Goal: Information Seeking & Learning: Learn about a topic

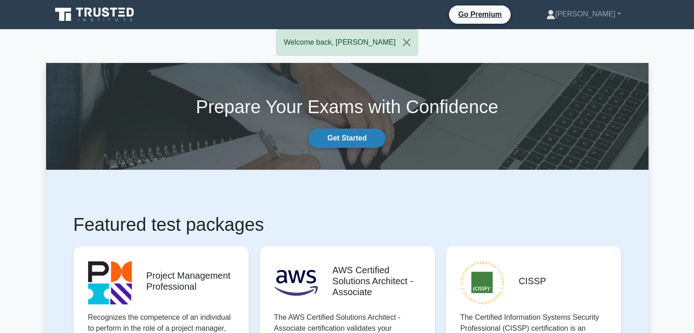
click at [329, 138] on link "Get Started" at bounding box center [346, 138] width 77 height 19
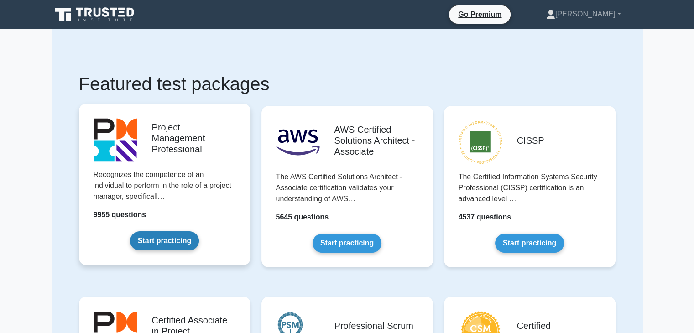
click at [160, 241] on link "Start practicing" at bounding box center [164, 240] width 69 height 19
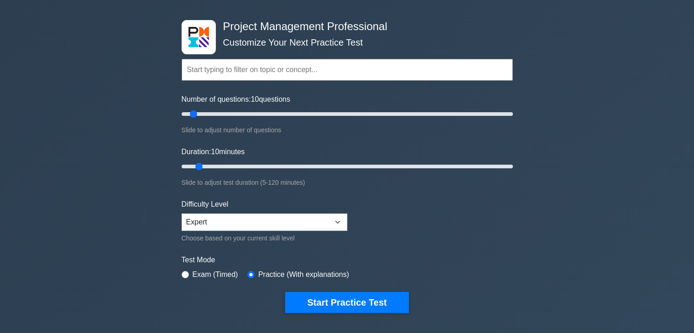
scroll to position [26, 0]
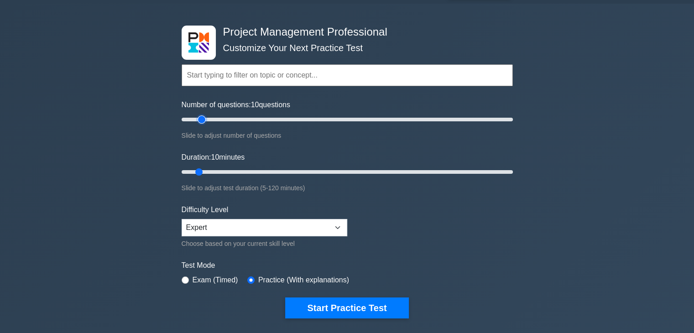
click at [204, 117] on input "Number of questions: 10 questions" at bounding box center [346, 119] width 331 height 11
type input "20"
click at [212, 118] on input "Number of questions: 15 questions" at bounding box center [346, 119] width 331 height 11
type input "25"
click at [237, 168] on input "Duration: 25 minutes" at bounding box center [346, 171] width 331 height 11
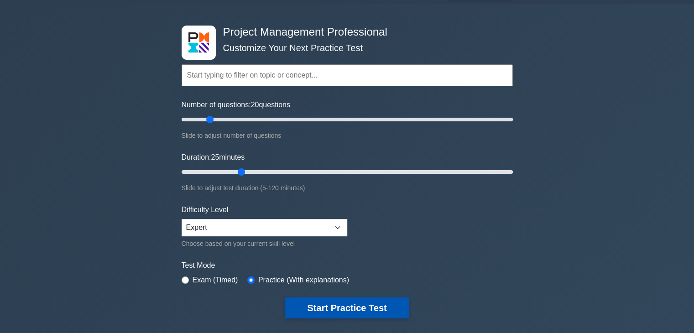
click at [394, 306] on button "Start Practice Test" at bounding box center [346, 307] width 123 height 21
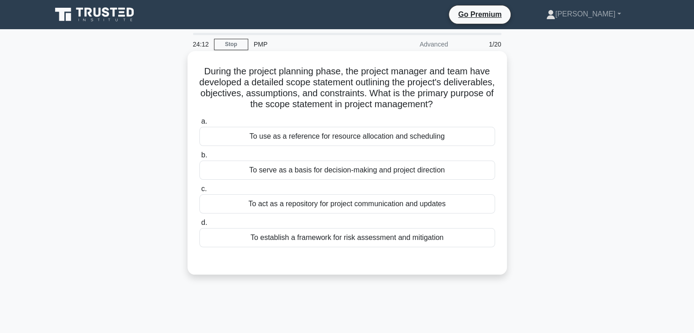
click at [286, 172] on div "To serve as a basis for decision-making and project direction" at bounding box center [346, 170] width 295 height 19
click at [199, 158] on input "b. To serve as a basis for decision-making and project direction" at bounding box center [199, 155] width 0 height 6
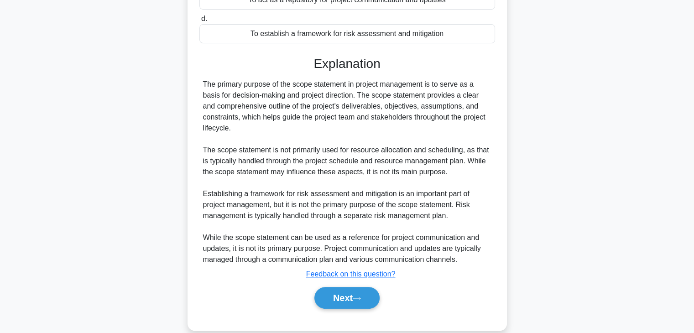
scroll to position [212, 0]
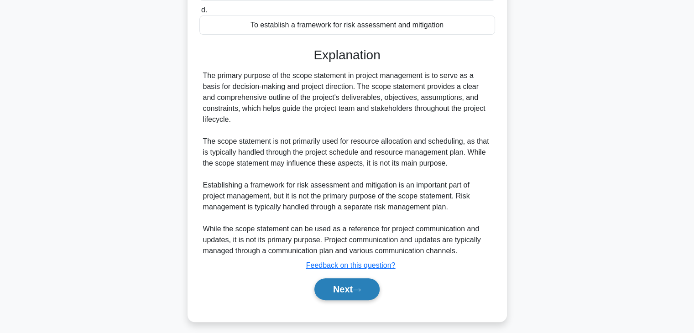
click at [347, 293] on button "Next" at bounding box center [346, 289] width 65 height 22
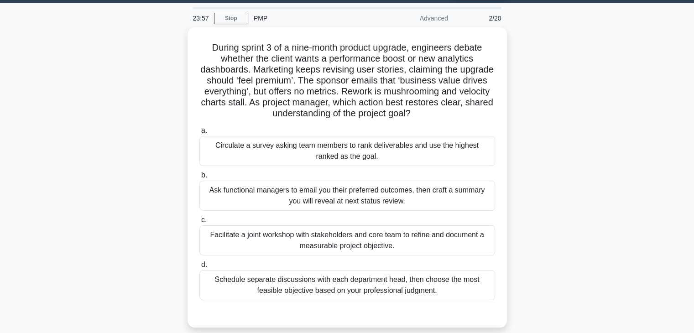
scroll to position [30, 0]
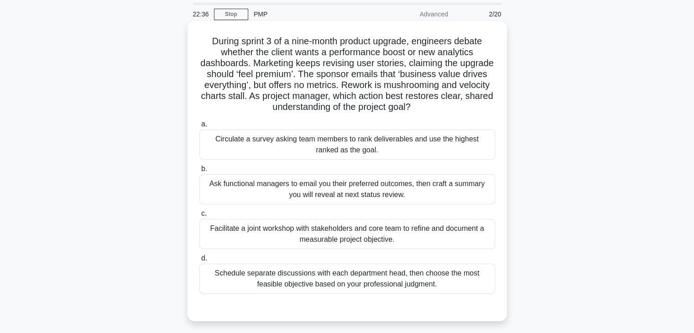
click at [237, 235] on div "Facilitate a joint workshop with stakeholders and core team to refine and docum…" at bounding box center [346, 234] width 295 height 30
click at [199, 217] on input "c. Facilitate a joint workshop with stakeholders and core team to refine and do…" at bounding box center [199, 214] width 0 height 6
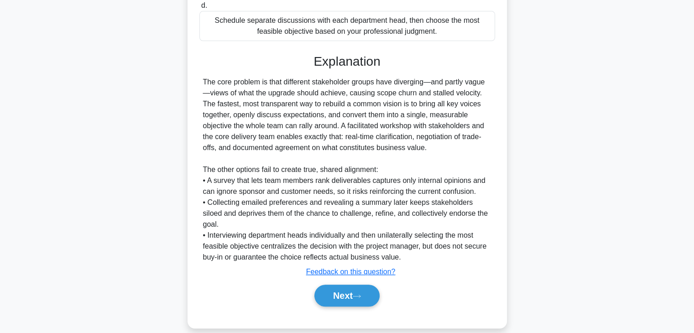
scroll to position [284, 0]
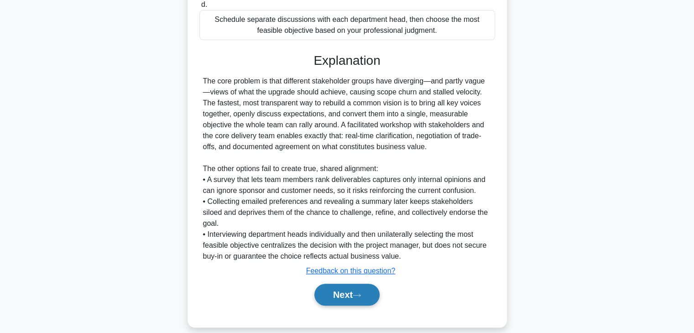
click at [334, 284] on button "Next" at bounding box center [346, 295] width 65 height 22
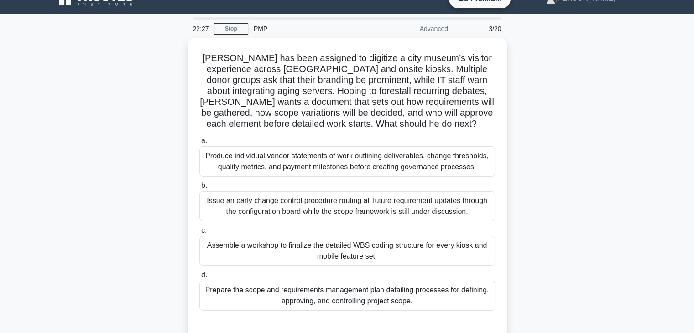
scroll to position [15, 0]
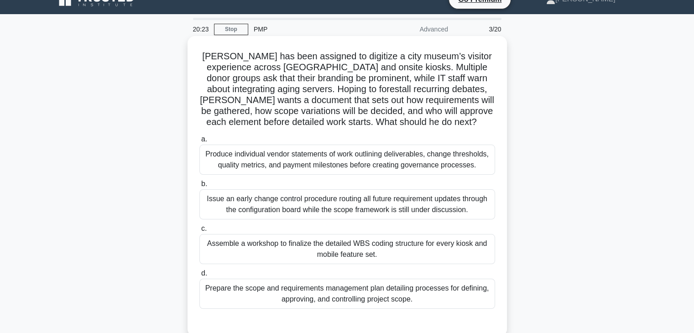
click at [284, 295] on div "Prepare the scope and requirements management plan detailing processes for defi…" at bounding box center [346, 294] width 295 height 30
click at [199, 276] on input "d. Prepare the scope and requirements management plan detailing processes for d…" at bounding box center [199, 273] width 0 height 6
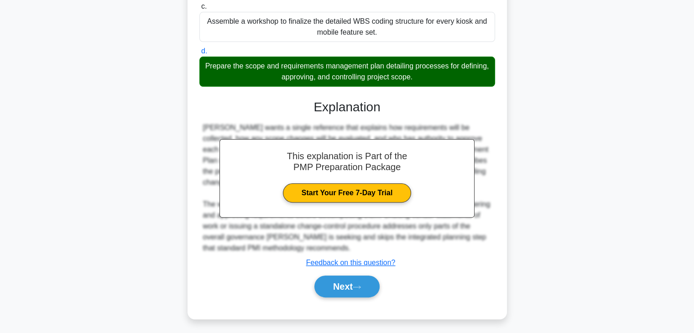
scroll to position [240, 0]
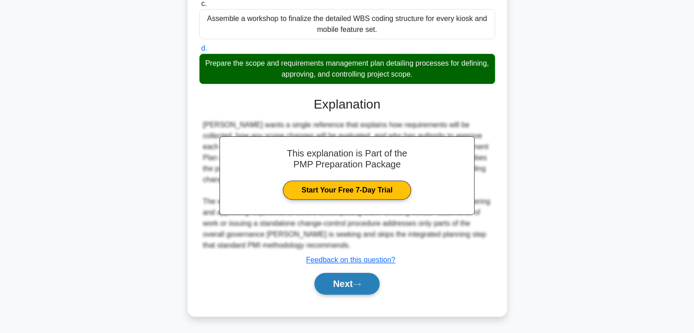
click at [334, 285] on button "Next" at bounding box center [346, 284] width 65 height 22
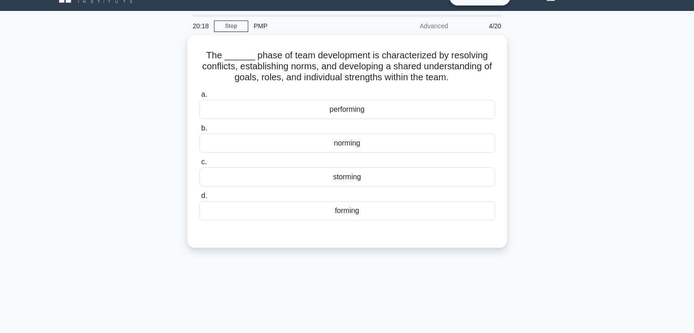
scroll to position [0, 0]
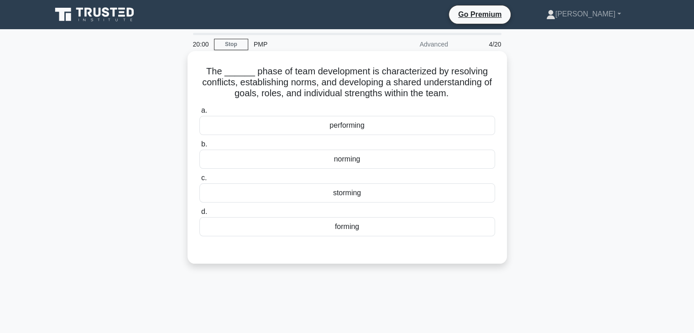
click at [350, 193] on div "storming" at bounding box center [346, 192] width 295 height 19
click at [199, 181] on input "c. storming" at bounding box center [199, 178] width 0 height 6
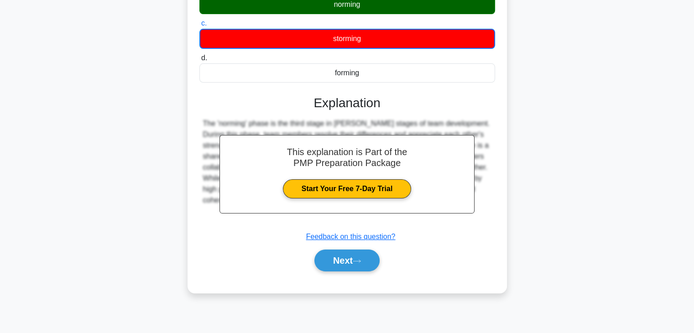
scroll to position [160, 0]
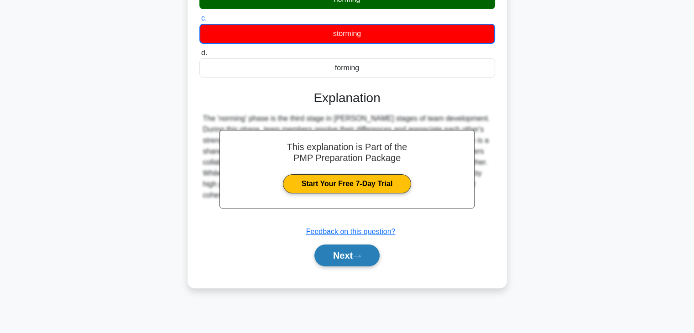
click at [350, 258] on button "Next" at bounding box center [346, 255] width 65 height 22
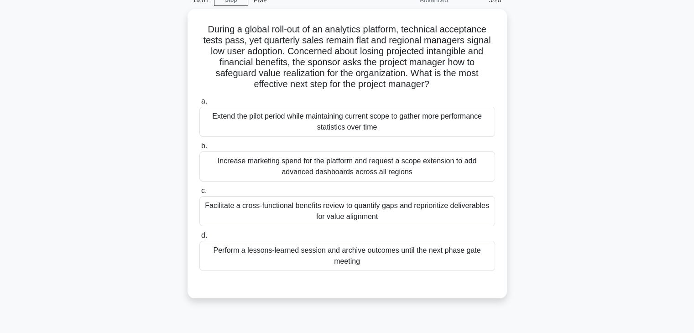
scroll to position [46, 0]
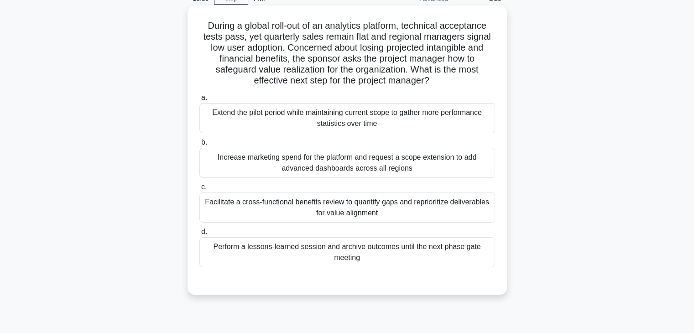
click at [303, 210] on div "Facilitate a cross-functional benefits review to quantify gaps and reprioritize…" at bounding box center [346, 207] width 295 height 30
click at [199, 190] on input "c. Facilitate a cross-functional benefits review to quantify gaps and repriorit…" at bounding box center [199, 187] width 0 height 6
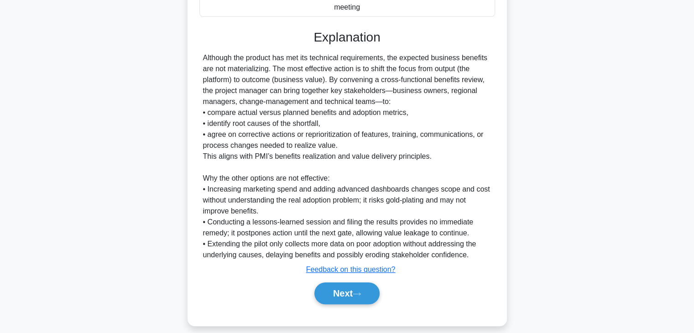
scroll to position [306, 0]
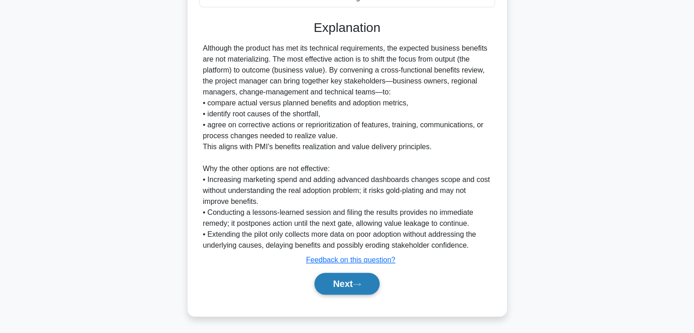
click at [356, 282] on icon at bounding box center [356, 284] width 8 height 5
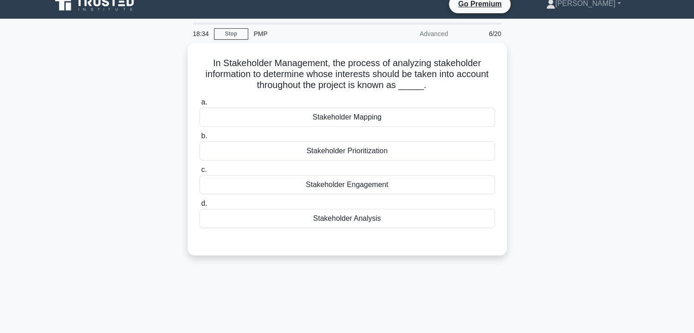
scroll to position [0, 0]
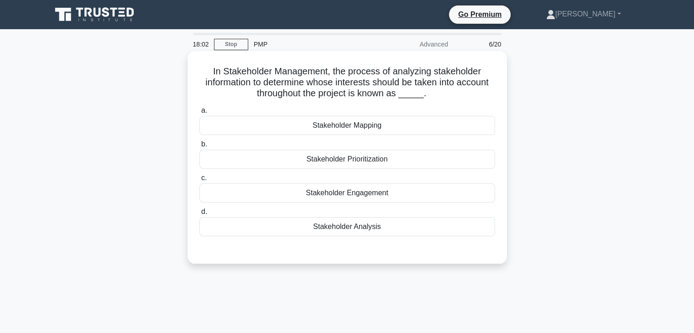
click at [404, 157] on div "Stakeholder Prioritization" at bounding box center [346, 159] width 295 height 19
click at [199, 147] on input "b. Stakeholder Prioritization" at bounding box center [199, 144] width 0 height 6
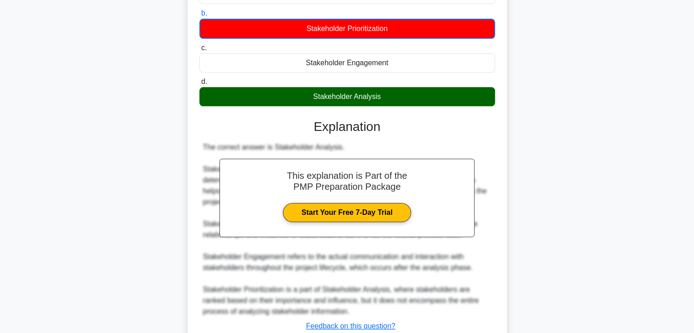
scroll to position [197, 0]
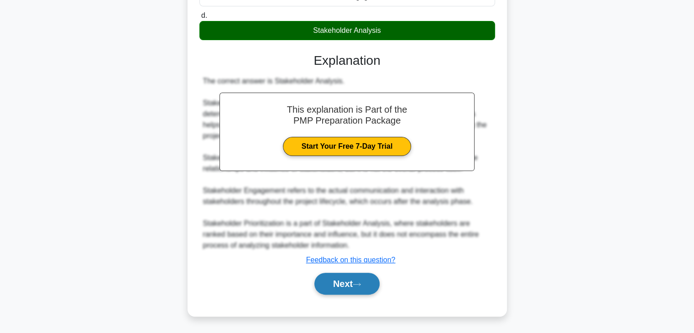
click at [367, 282] on button "Next" at bounding box center [346, 284] width 65 height 22
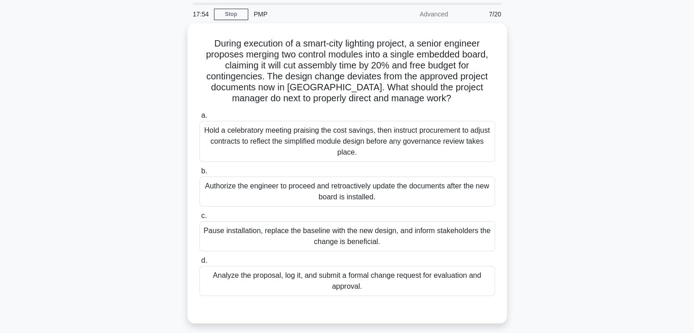
scroll to position [46, 0]
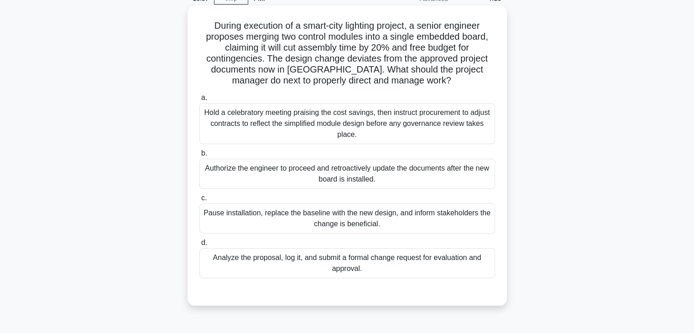
click at [270, 263] on div "Analyze the proposal, log it, and submit a formal change request for evaluation…" at bounding box center [346, 263] width 295 height 30
click at [199, 246] on input "d. Analyze the proposal, log it, and submit a formal change request for evaluat…" at bounding box center [199, 243] width 0 height 6
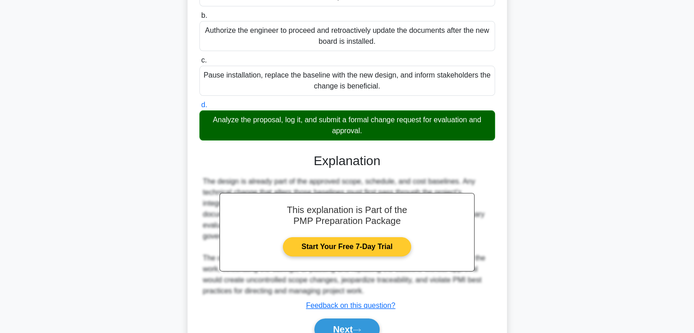
scroll to position [229, 0]
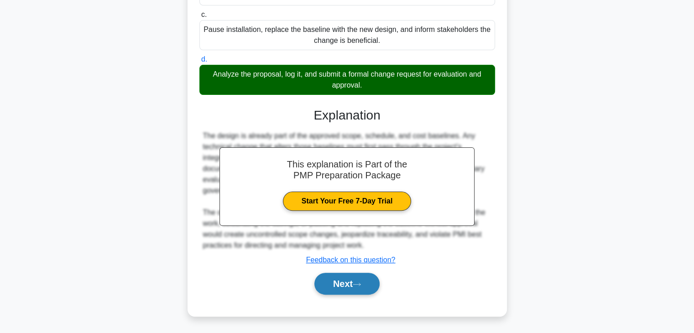
click at [351, 286] on button "Next" at bounding box center [346, 284] width 65 height 22
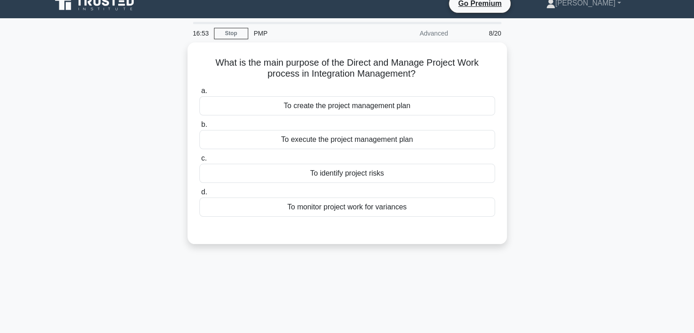
scroll to position [0, 0]
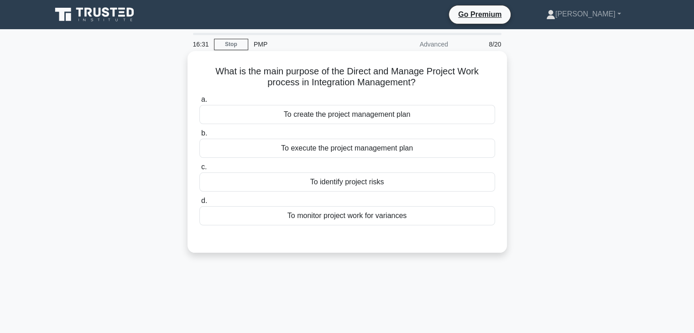
click at [450, 151] on div "To execute the project management plan" at bounding box center [346, 148] width 295 height 19
click at [199, 136] on input "b. To execute the project management plan" at bounding box center [199, 133] width 0 height 6
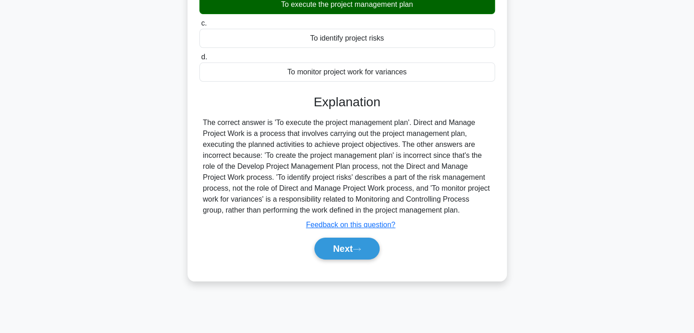
scroll to position [160, 0]
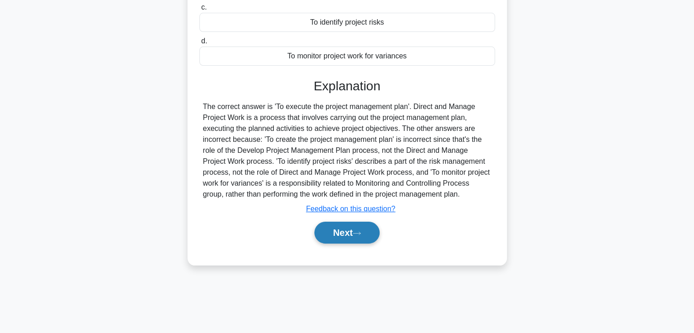
click at [339, 236] on button "Next" at bounding box center [346, 233] width 65 height 22
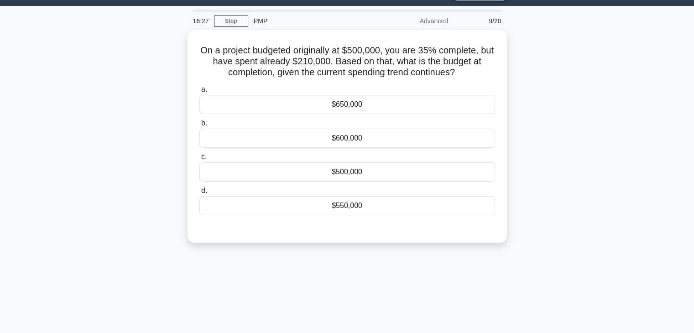
scroll to position [0, 0]
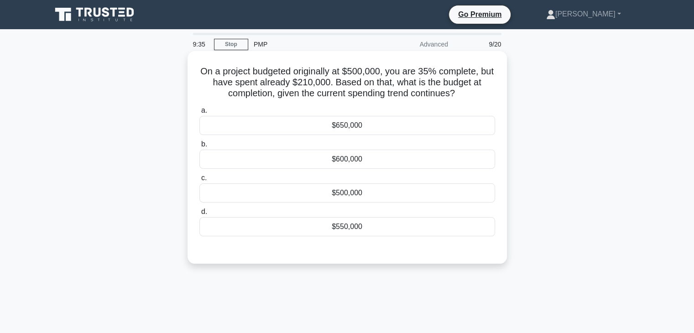
click at [368, 191] on div "$500,000" at bounding box center [346, 192] width 295 height 19
click at [199, 181] on input "c. $500,000" at bounding box center [199, 178] width 0 height 6
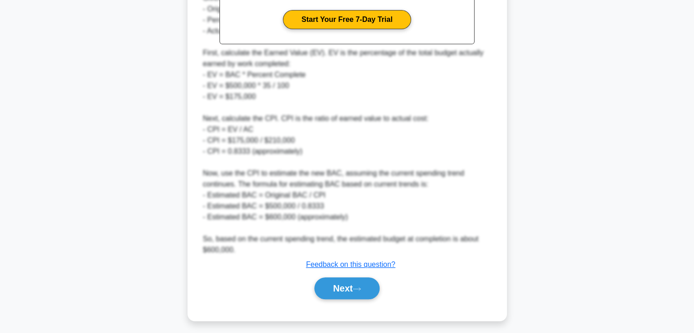
scroll to position [328, 0]
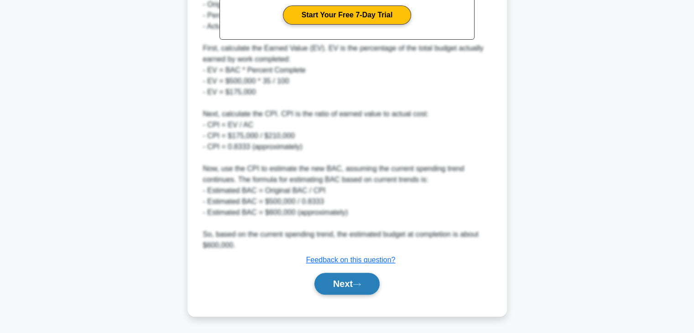
click at [337, 284] on button "Next" at bounding box center [346, 284] width 65 height 22
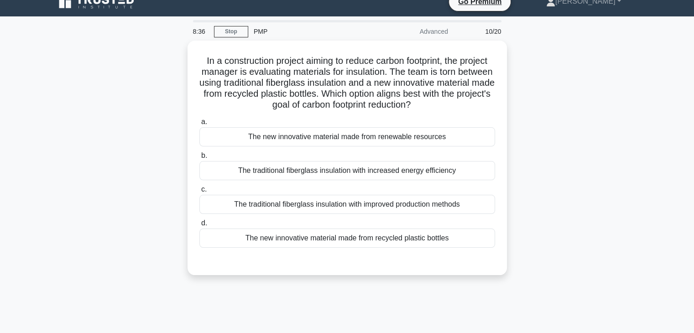
scroll to position [0, 0]
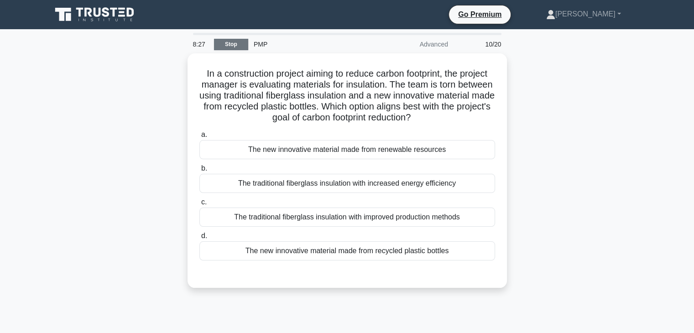
click at [235, 44] on link "Stop" at bounding box center [231, 44] width 34 height 11
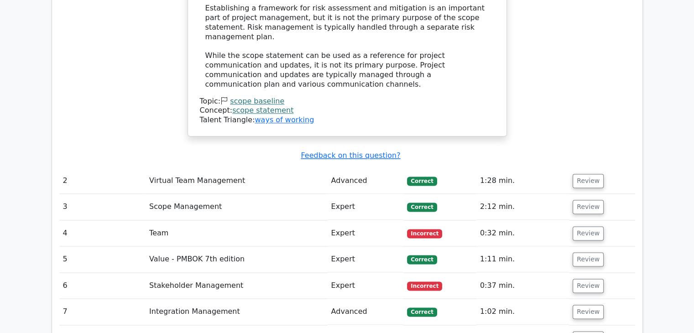
scroll to position [1246, 0]
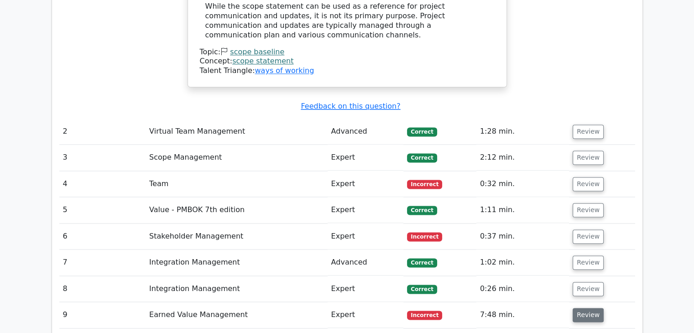
click at [585, 308] on button "Review" at bounding box center [587, 315] width 31 height 14
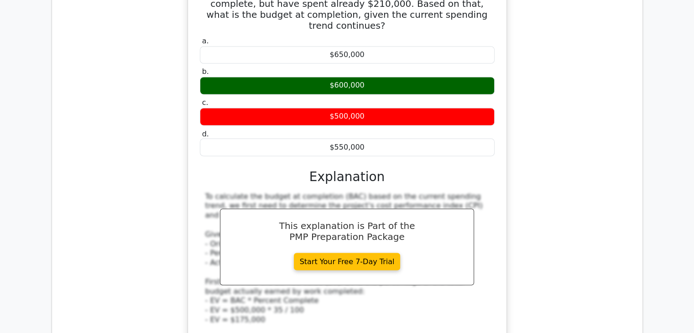
scroll to position [1611, 0]
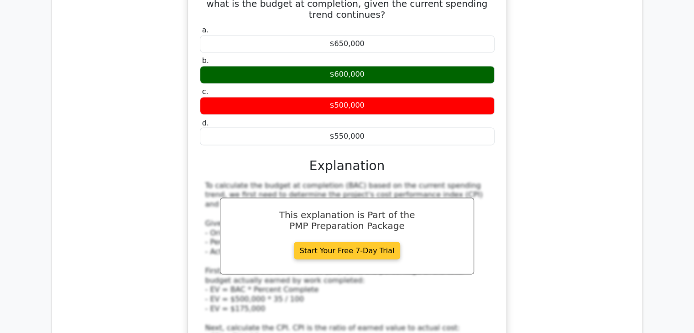
click at [352, 242] on link "Start Your Free 7-Day Trial" at bounding box center [347, 250] width 107 height 17
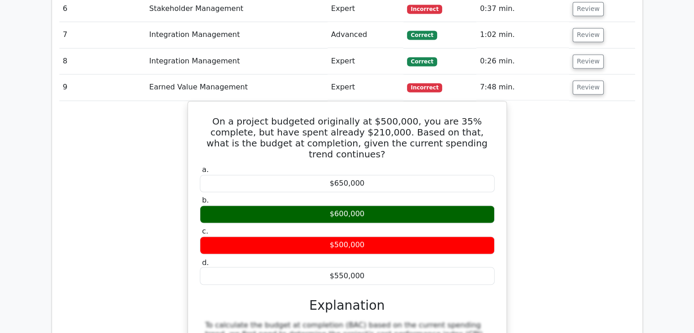
scroll to position [1474, 0]
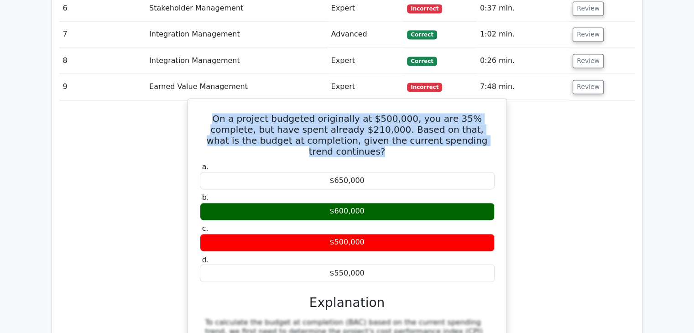
drag, startPoint x: 463, startPoint y: 52, endPoint x: 197, endPoint y: 32, distance: 267.1
copy h5 "On a project budgeted originally at $500,000, you are 35% complete, but have sp…"
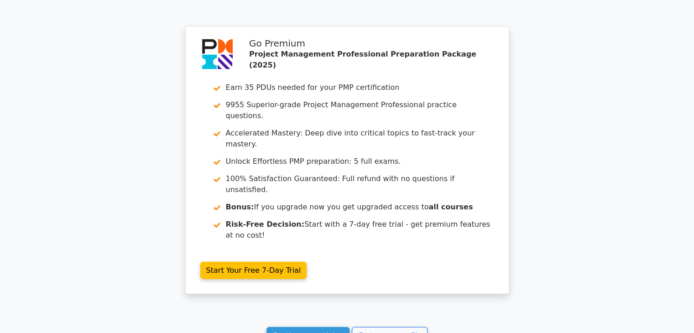
scroll to position [2167, 0]
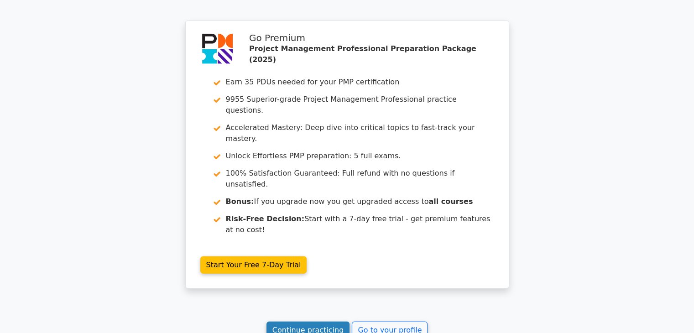
click at [290, 321] on link "Continue practicing" at bounding box center [307, 329] width 83 height 17
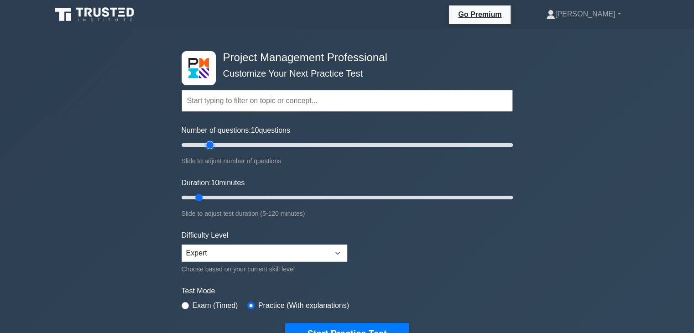
type input "20"
click at [206, 143] on input "Number of questions: 10 questions" at bounding box center [346, 145] width 331 height 11
click at [231, 199] on input "Duration: 20 minutes" at bounding box center [346, 197] width 331 height 11
type input "25"
click at [241, 196] on input "Duration: 25 minutes" at bounding box center [346, 197] width 331 height 11
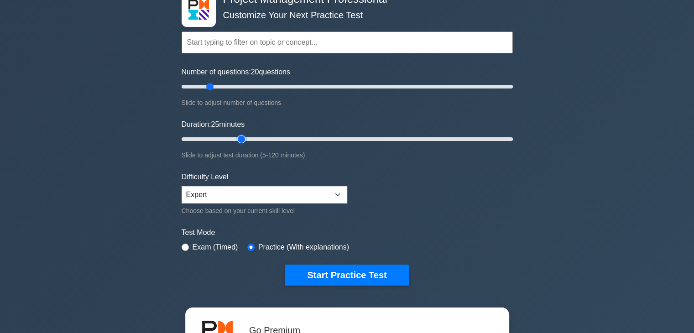
scroll to position [76, 0]
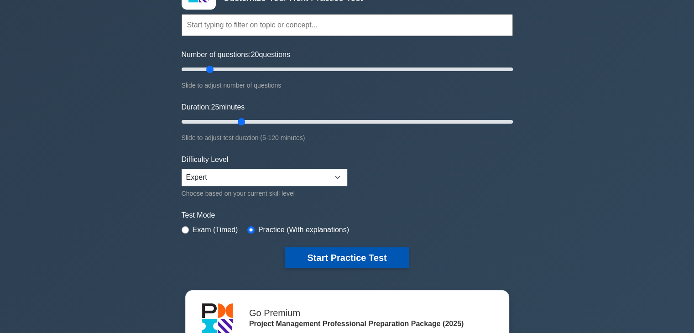
click at [353, 254] on button "Start Practice Test" at bounding box center [346, 257] width 123 height 21
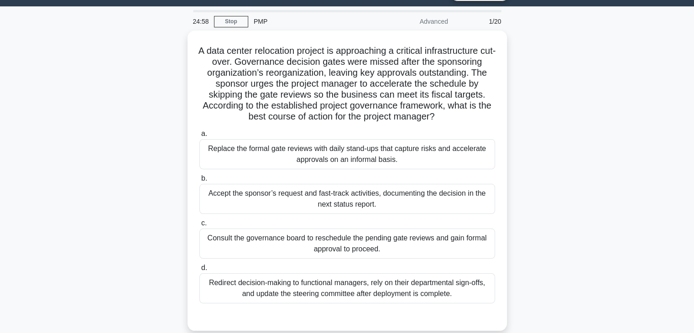
scroll to position [30, 0]
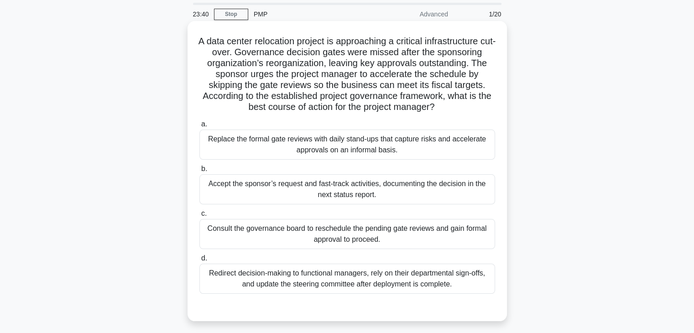
click at [330, 238] on div "Consult the governance board to reschedule the pending gate reviews and gain fo…" at bounding box center [346, 234] width 295 height 30
click at [199, 217] on input "c. Consult the governance board to reschedule the pending gate reviews and gain…" at bounding box center [199, 214] width 0 height 6
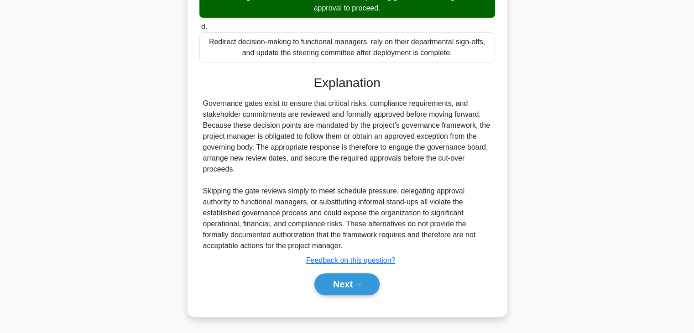
scroll to position [262, 0]
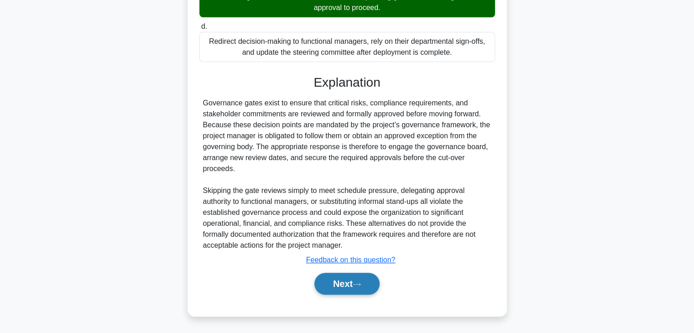
click at [321, 281] on button "Next" at bounding box center [346, 284] width 65 height 22
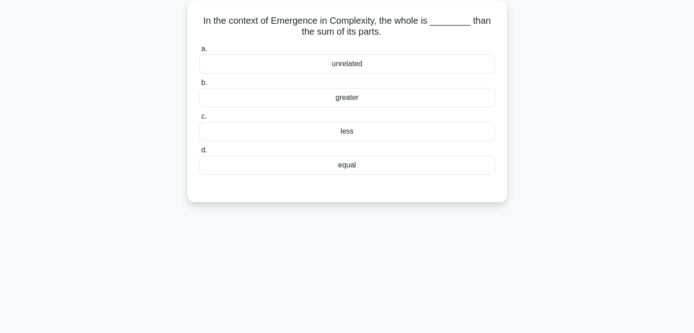
scroll to position [0, 0]
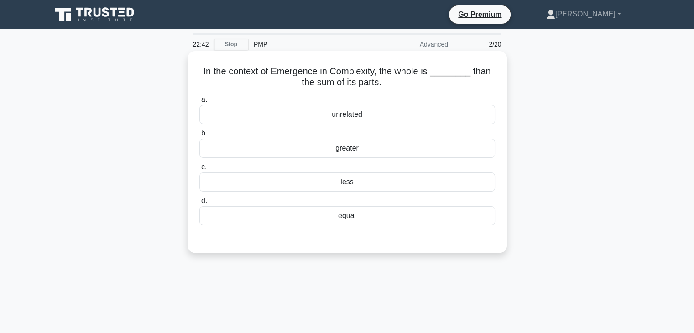
click at [283, 149] on div "greater" at bounding box center [346, 148] width 295 height 19
click at [199, 136] on input "b. greater" at bounding box center [199, 133] width 0 height 6
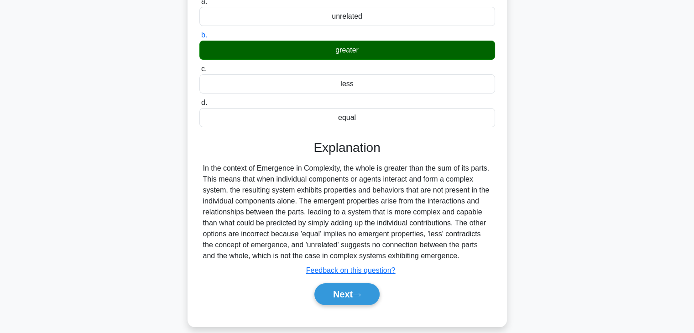
scroll to position [160, 0]
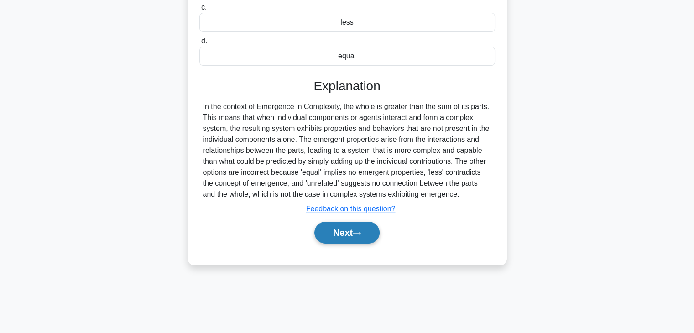
click at [332, 233] on button "Next" at bounding box center [346, 233] width 65 height 22
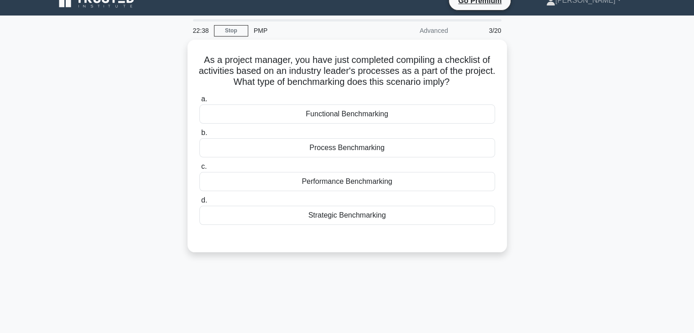
scroll to position [0, 0]
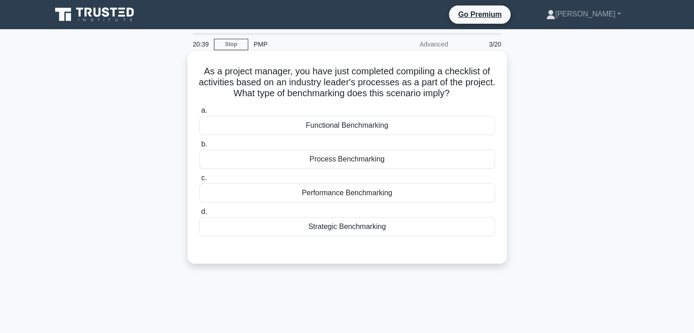
click at [378, 165] on div "Process Benchmarking" at bounding box center [346, 159] width 295 height 19
click at [199, 147] on input "b. Process Benchmarking" at bounding box center [199, 144] width 0 height 6
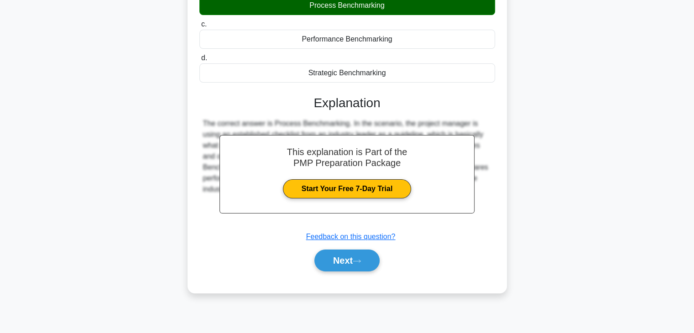
scroll to position [160, 0]
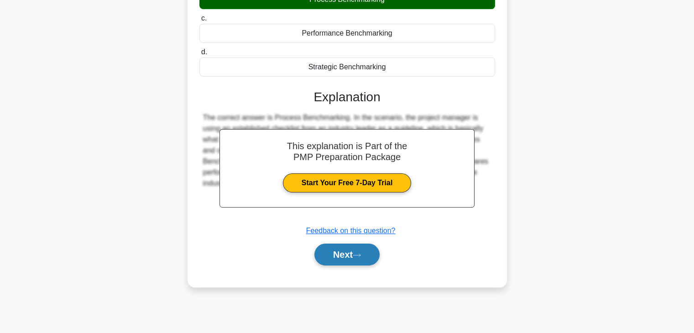
click at [341, 256] on button "Next" at bounding box center [346, 255] width 65 height 22
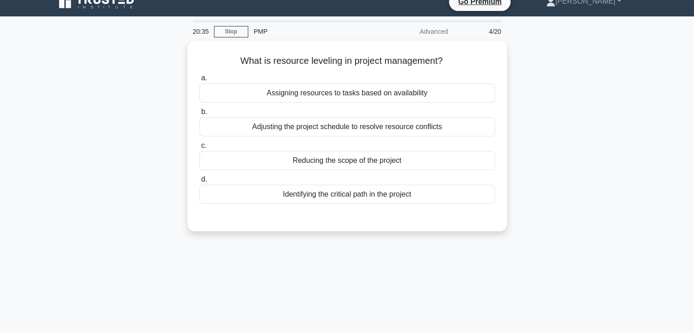
scroll to position [0, 0]
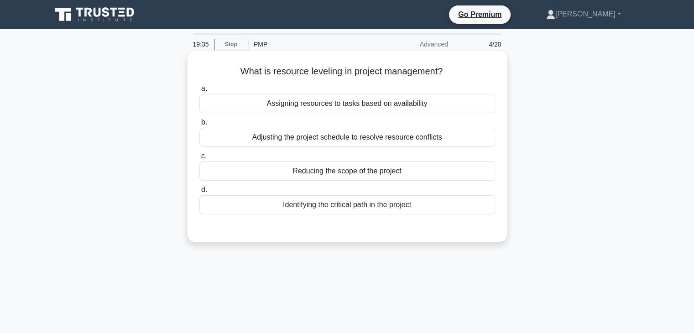
click at [321, 135] on div "Adjusting the project schedule to resolve resource conflicts" at bounding box center [346, 137] width 295 height 19
click at [199, 125] on input "b. Adjusting the project schedule to resolve resource conflicts" at bounding box center [199, 122] width 0 height 6
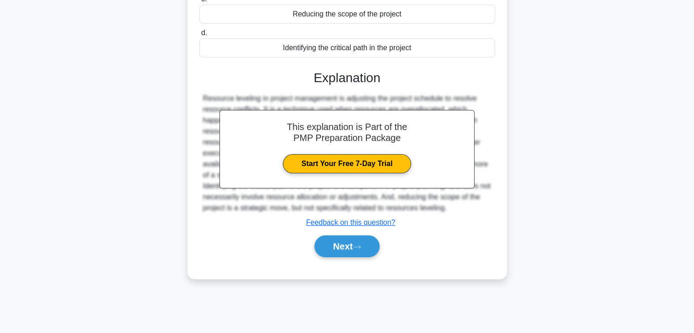
scroll to position [160, 0]
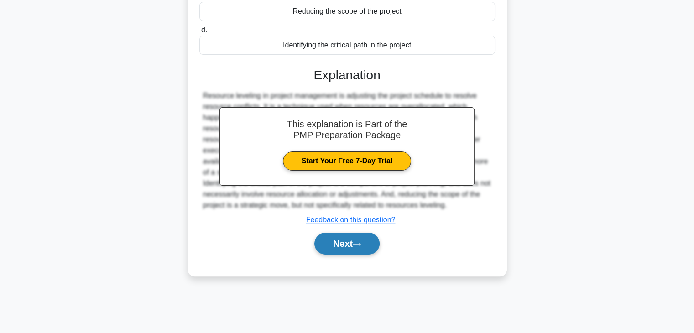
click at [358, 245] on icon at bounding box center [356, 244] width 8 height 5
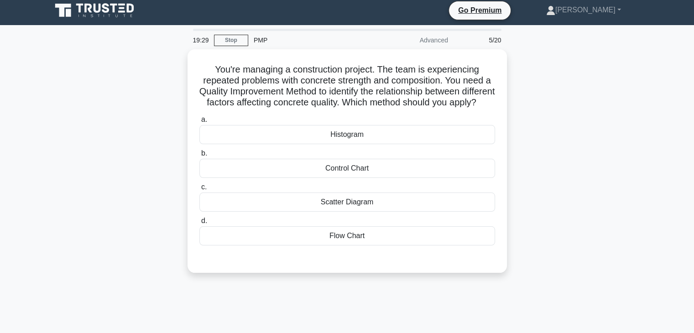
scroll to position [0, 0]
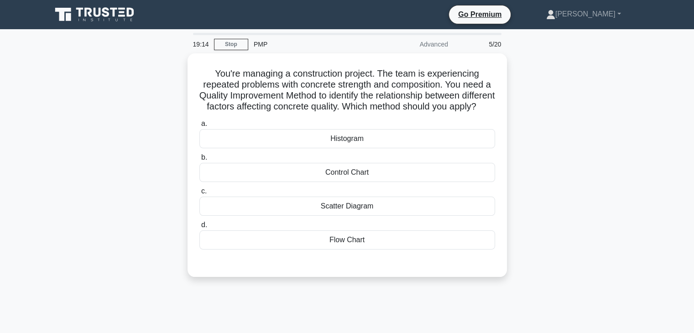
click at [99, 180] on div "You're managing a construction project. The team is experiencing repeated probl…" at bounding box center [347, 170] width 602 height 234
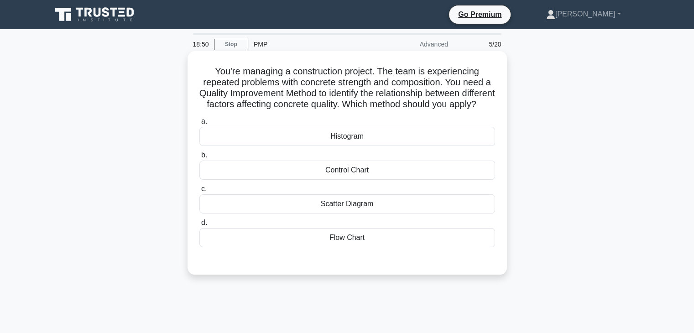
click at [294, 213] on div "Scatter Diagram" at bounding box center [346, 203] width 295 height 19
click at [199, 192] on input "c. Scatter Diagram" at bounding box center [199, 189] width 0 height 6
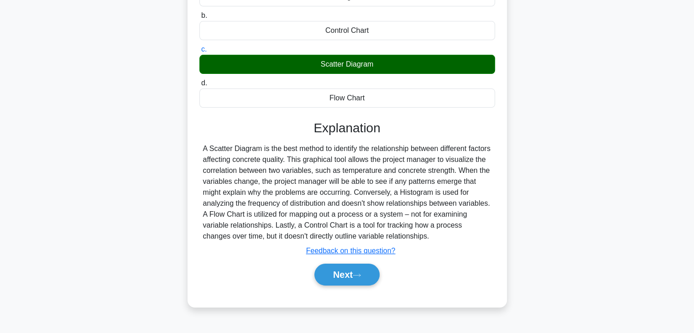
scroll to position [160, 0]
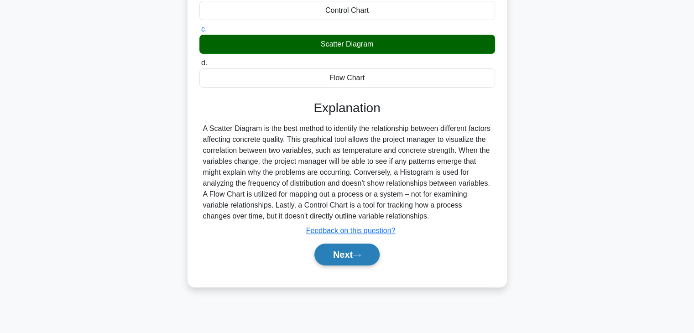
click at [333, 265] on button "Next" at bounding box center [346, 255] width 65 height 22
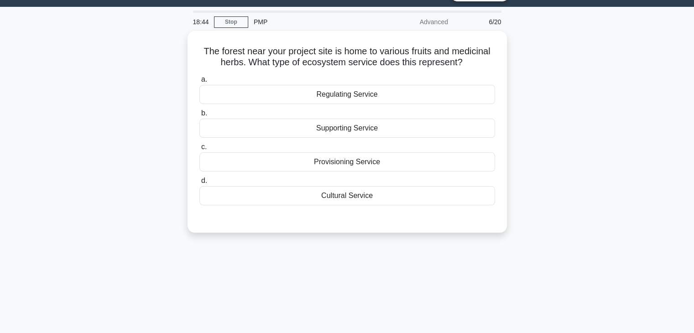
scroll to position [0, 0]
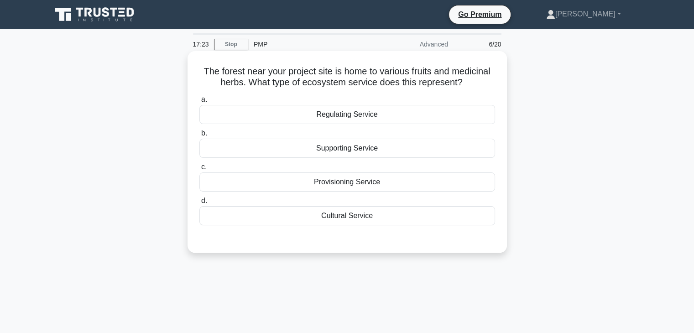
click at [316, 149] on div "Supporting Service" at bounding box center [346, 148] width 295 height 19
click at [199, 136] on input "b. Supporting Service" at bounding box center [199, 133] width 0 height 6
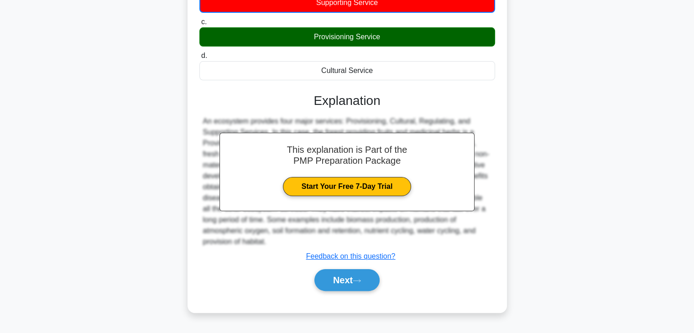
scroll to position [160, 0]
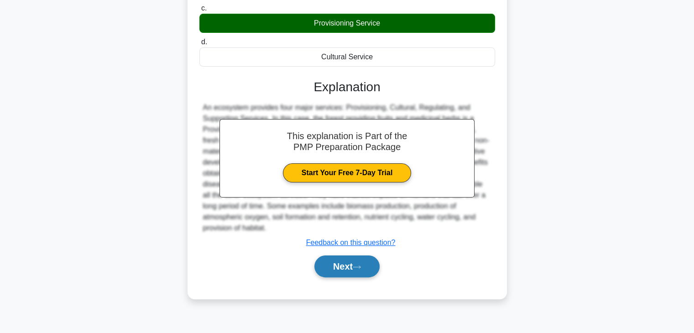
click at [366, 269] on button "Next" at bounding box center [346, 266] width 65 height 22
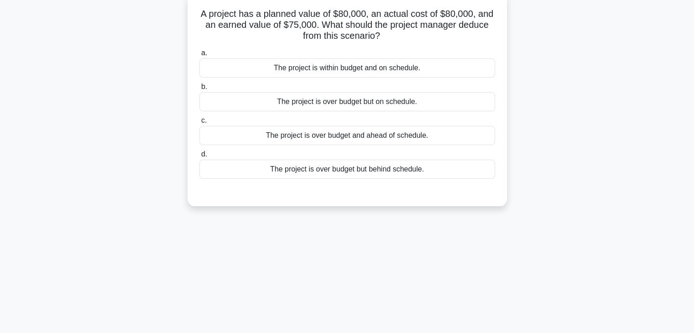
scroll to position [0, 0]
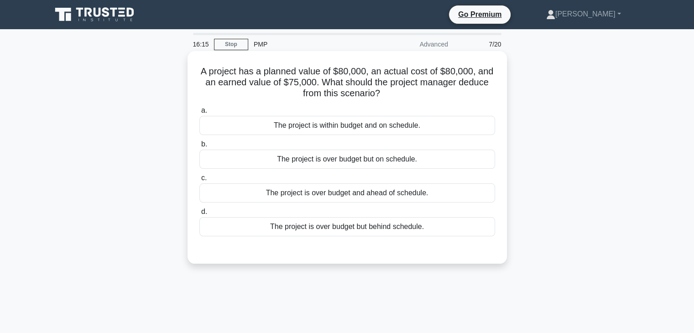
click at [350, 161] on div "The project is over budget but on schedule." at bounding box center [346, 159] width 295 height 19
click at [199, 147] on input "b. The project is over budget but on schedule." at bounding box center [199, 144] width 0 height 6
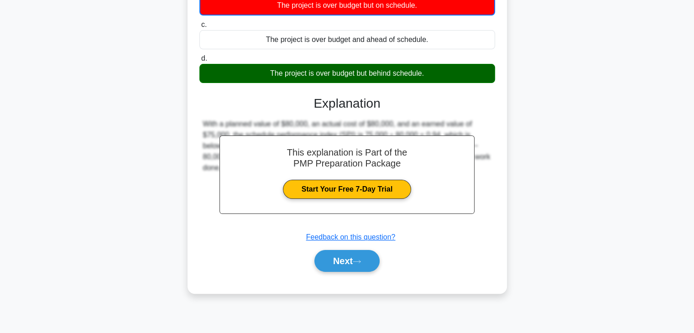
scroll to position [160, 0]
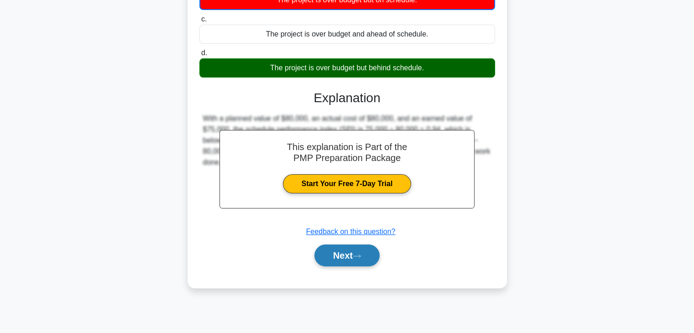
click at [350, 252] on button "Next" at bounding box center [346, 255] width 65 height 22
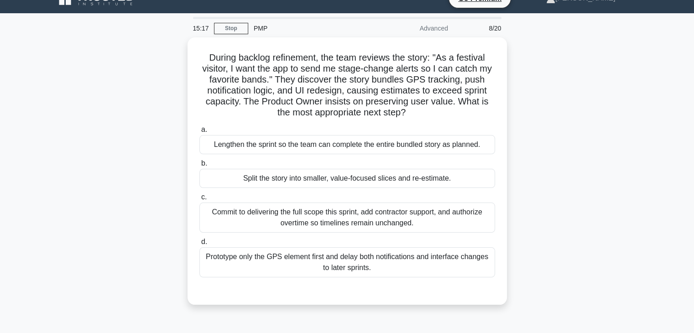
scroll to position [0, 0]
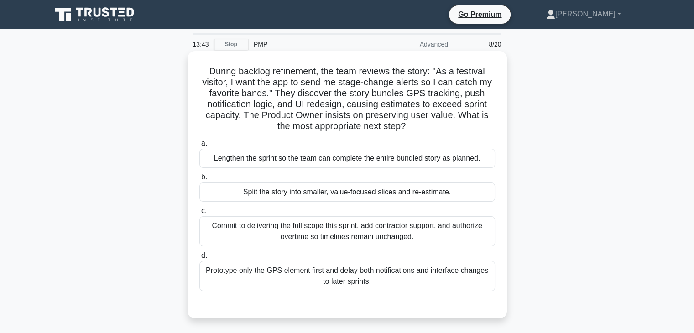
click at [367, 193] on div "Split the story into smaller, value-focused slices and re-estimate." at bounding box center [346, 191] width 295 height 19
click at [199, 180] on input "b. Split the story into smaller, value-focused slices and re-estimate." at bounding box center [199, 177] width 0 height 6
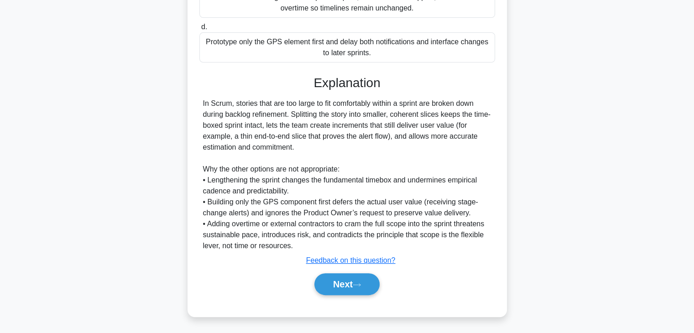
scroll to position [229, 0]
click at [346, 283] on button "Next" at bounding box center [346, 284] width 65 height 22
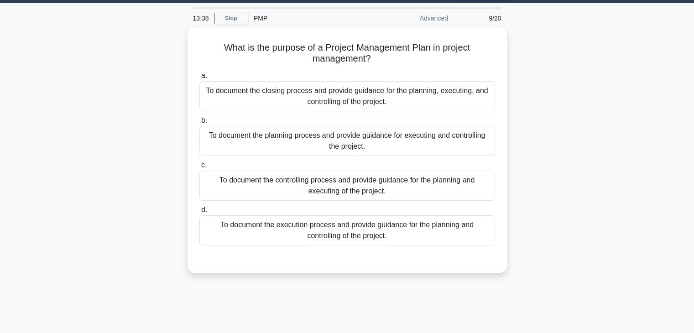
scroll to position [0, 0]
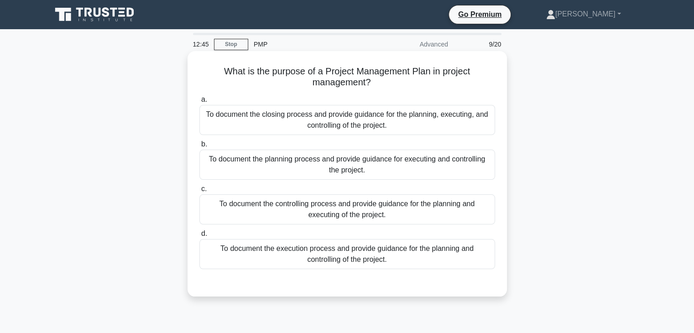
click at [297, 166] on div "To document the planning process and provide guidance for executing and control…" at bounding box center [346, 165] width 295 height 30
click at [199, 147] on input "b. To document the planning process and provide guidance for executing and cont…" at bounding box center [199, 144] width 0 height 6
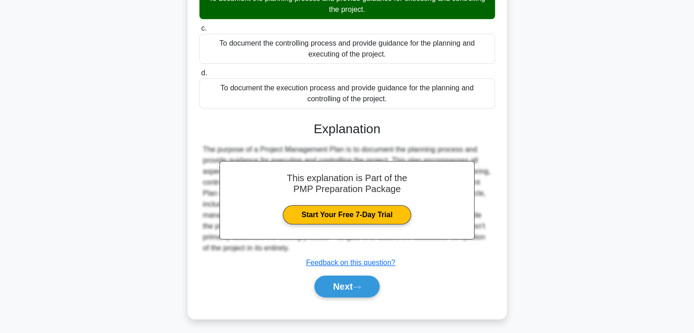
scroll to position [163, 0]
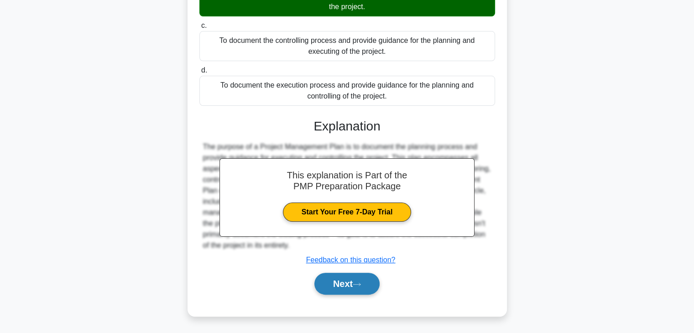
click at [361, 286] on icon at bounding box center [356, 284] width 8 height 5
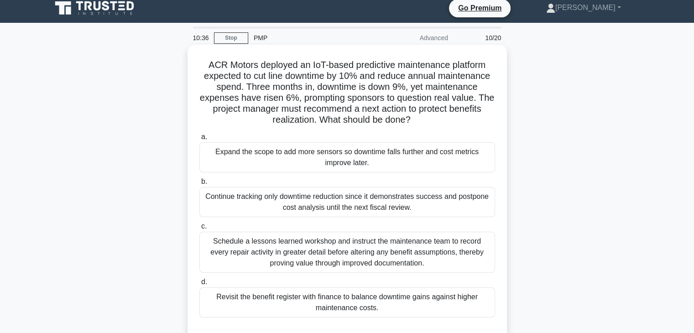
scroll to position [30, 0]
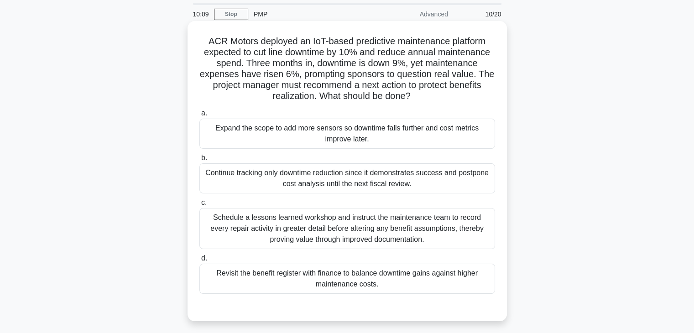
click at [338, 281] on div "Revisit the benefit register with finance to balance downtime gains against hig…" at bounding box center [346, 279] width 295 height 30
click at [199, 261] on input "d. Revisit the benefit register with finance to balance downtime gains against …" at bounding box center [199, 258] width 0 height 6
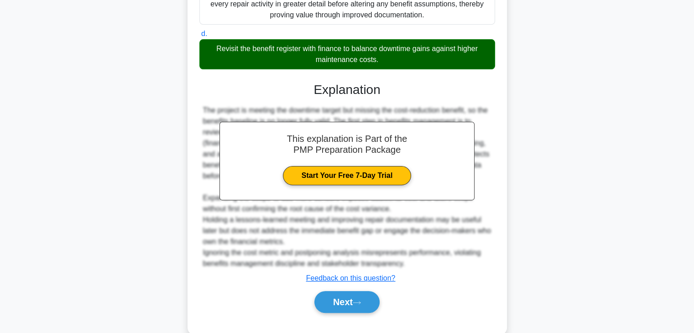
scroll to position [273, 0]
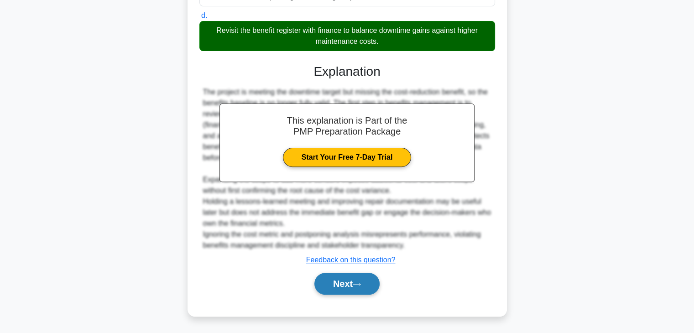
click at [321, 280] on button "Next" at bounding box center [346, 284] width 65 height 22
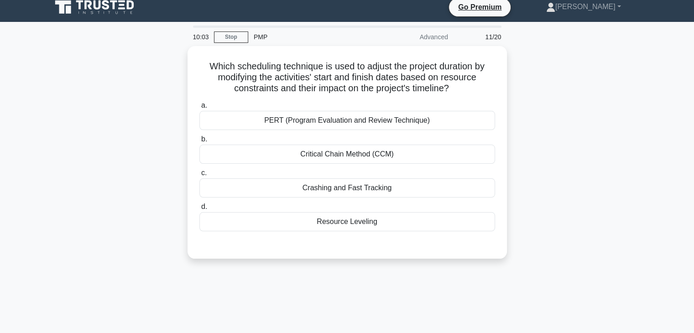
scroll to position [0, 0]
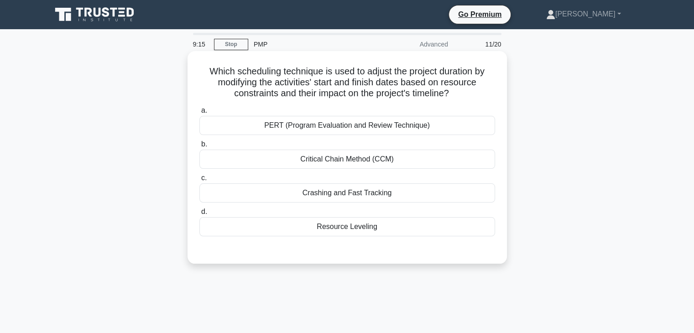
click at [296, 230] on div "Resource Leveling" at bounding box center [346, 226] width 295 height 19
click at [199, 215] on input "d. Resource Leveling" at bounding box center [199, 212] width 0 height 6
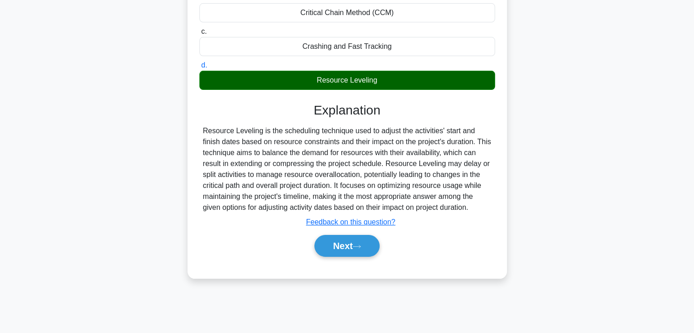
scroll to position [160, 0]
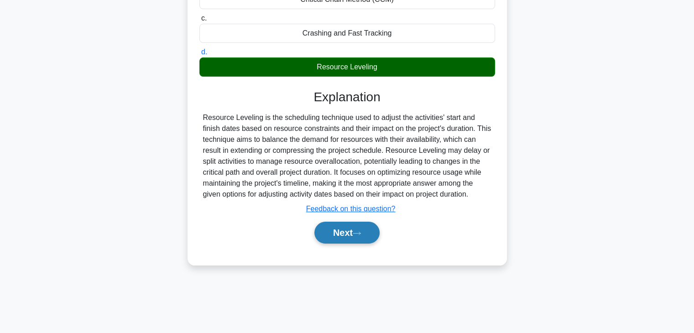
click at [344, 233] on button "Next" at bounding box center [346, 233] width 65 height 22
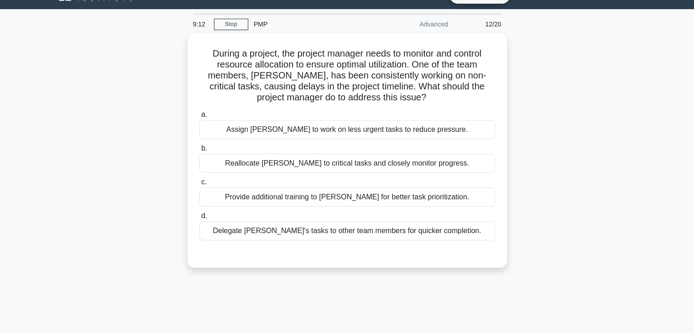
scroll to position [0, 0]
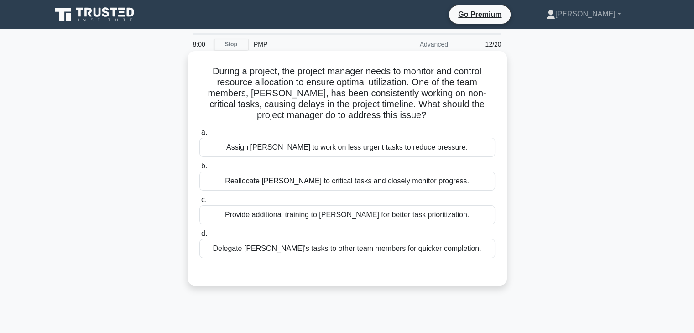
click at [244, 178] on div "Reallocate John to critical tasks and closely monitor progress." at bounding box center [346, 180] width 295 height 19
click at [199, 169] on input "b. Reallocate John to critical tasks and closely monitor progress." at bounding box center [199, 166] width 0 height 6
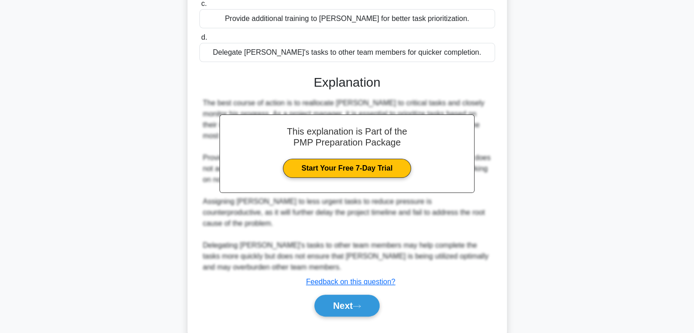
scroll to position [207, 0]
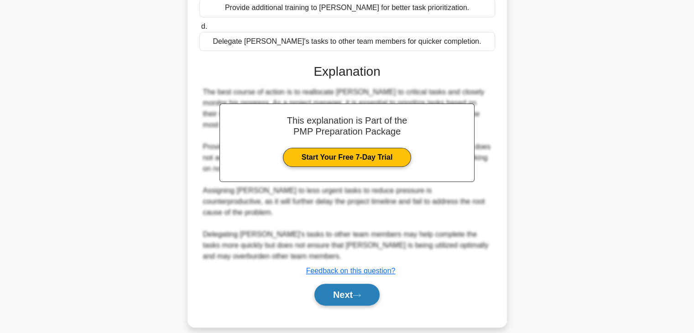
click at [361, 293] on icon at bounding box center [356, 295] width 8 height 5
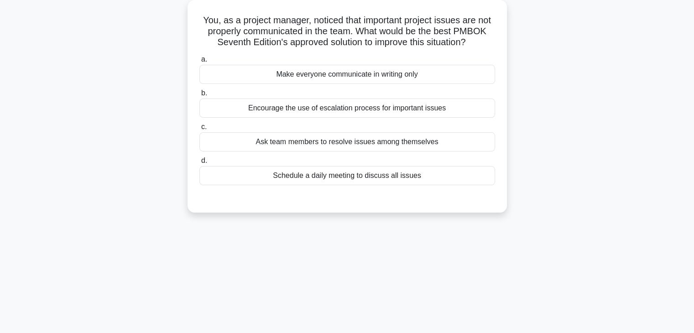
scroll to position [0, 0]
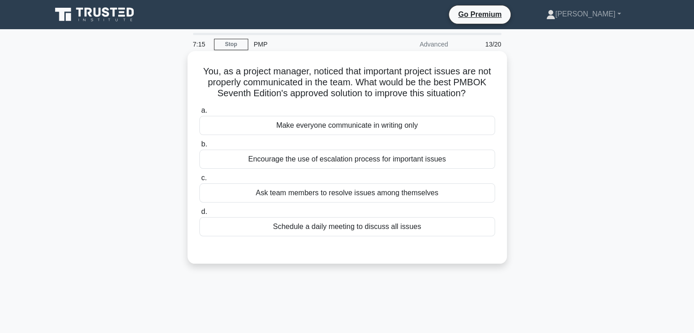
click at [275, 162] on div "Encourage the use of escalation process for important issues" at bounding box center [346, 159] width 295 height 19
click at [199, 147] on input "b. Encourage the use of escalation process for important issues" at bounding box center [199, 144] width 0 height 6
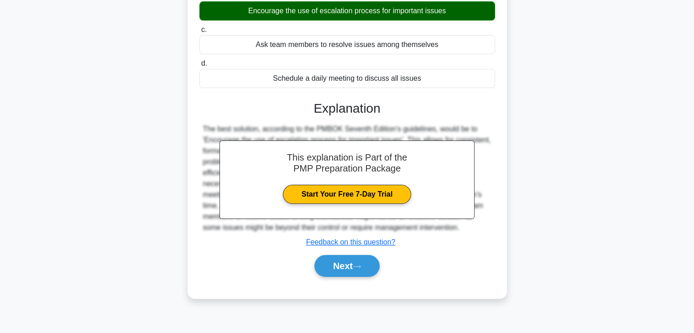
scroll to position [160, 0]
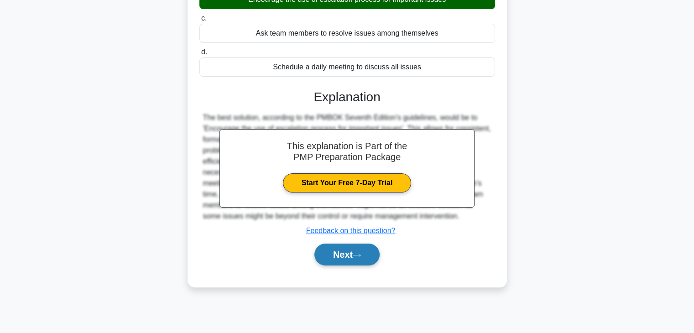
click at [351, 257] on button "Next" at bounding box center [346, 255] width 65 height 22
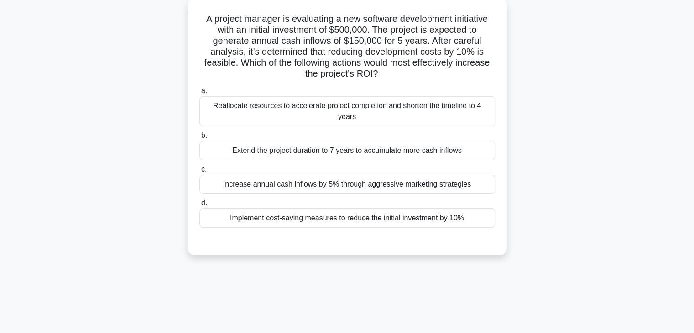
scroll to position [0, 0]
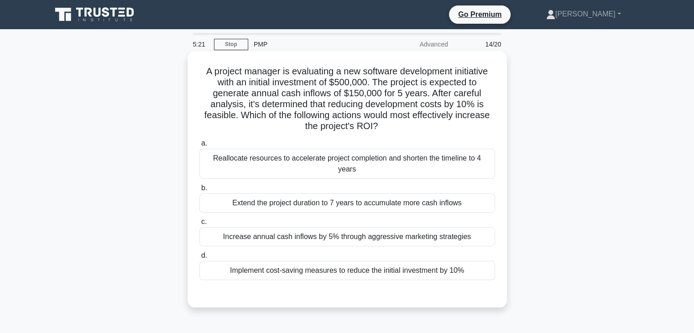
click at [328, 158] on div "Reallocate resources to accelerate project completion and shorten the timeline …" at bounding box center [346, 164] width 295 height 30
click at [199, 146] on input "a. Reallocate resources to accelerate project completion and shorten the timeli…" at bounding box center [199, 143] width 0 height 6
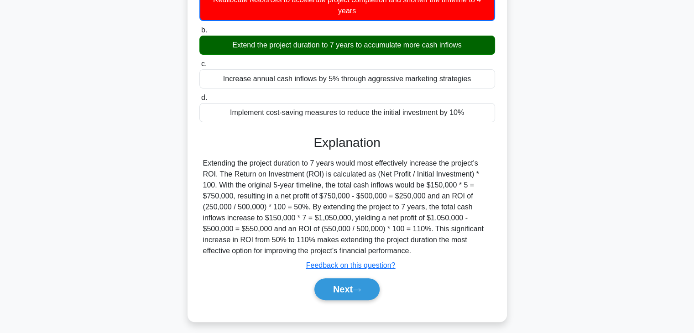
scroll to position [164, 0]
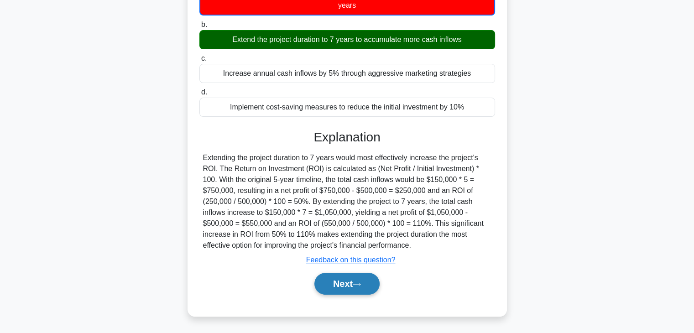
click at [351, 281] on button "Next" at bounding box center [346, 284] width 65 height 22
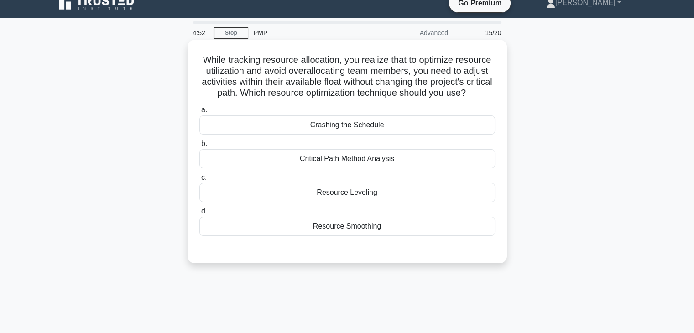
scroll to position [0, 0]
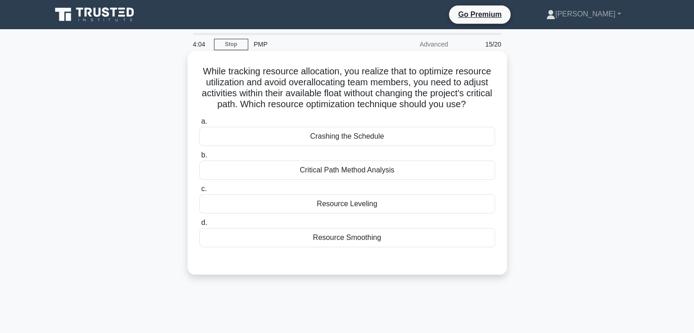
click at [352, 247] on div "Resource Smoothing" at bounding box center [346, 237] width 295 height 19
click at [199, 226] on input "d. Resource Smoothing" at bounding box center [199, 223] width 0 height 6
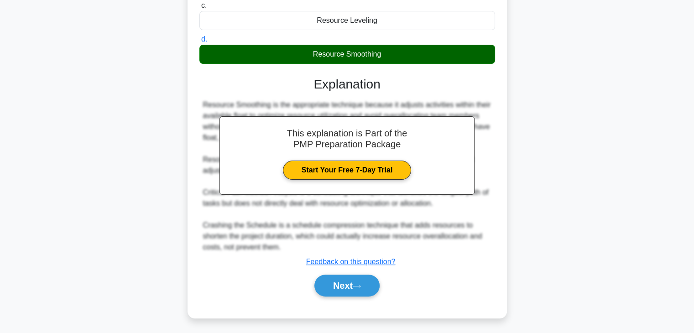
scroll to position [196, 0]
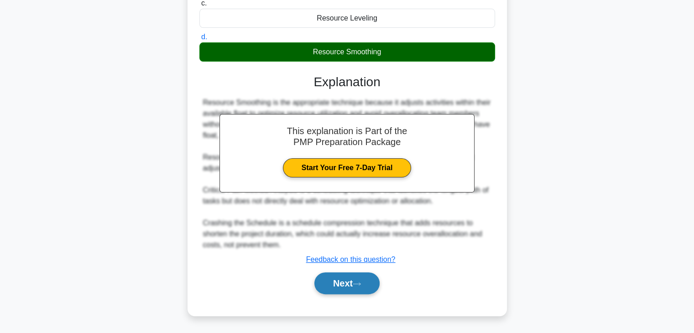
click at [359, 281] on icon at bounding box center [356, 283] width 8 height 5
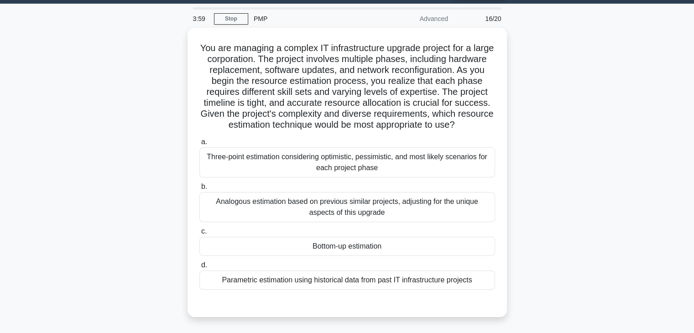
scroll to position [30, 0]
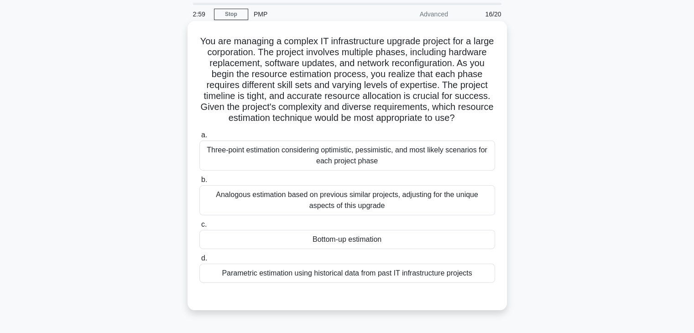
click at [294, 239] on div "Bottom-up estimation" at bounding box center [346, 239] width 295 height 19
click at [199, 228] on input "c. Bottom-up estimation" at bounding box center [199, 225] width 0 height 6
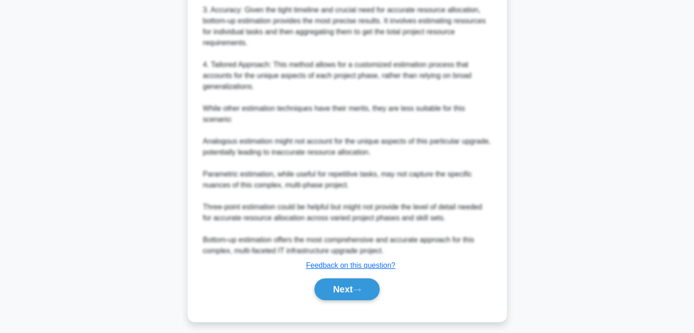
scroll to position [481, 0]
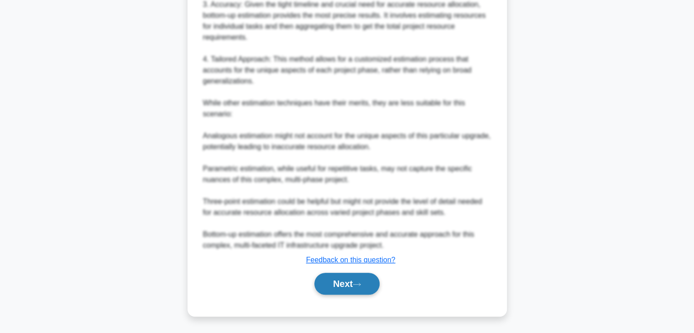
click at [333, 284] on button "Next" at bounding box center [346, 284] width 65 height 22
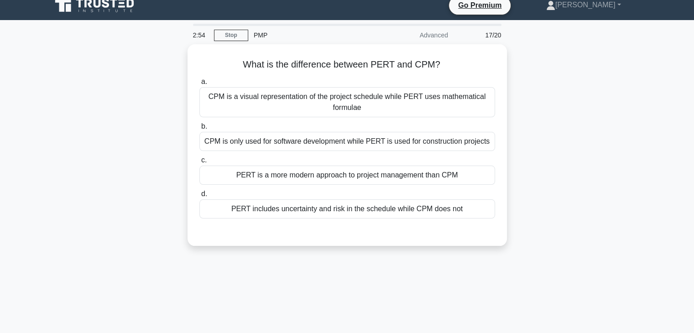
scroll to position [0, 0]
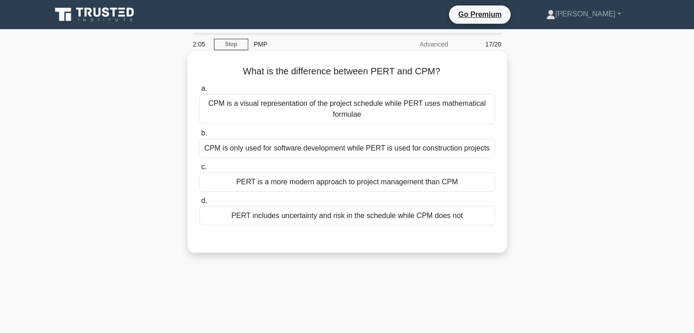
click at [264, 105] on div "CPM is a visual representation of the project schedule while PERT uses mathemat…" at bounding box center [346, 109] width 295 height 30
click at [199, 92] on input "a. CPM is a visual representation of the project schedule while PERT uses mathe…" at bounding box center [199, 89] width 0 height 6
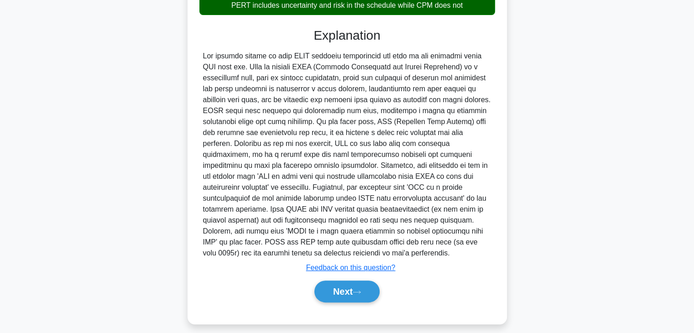
scroll to position [219, 0]
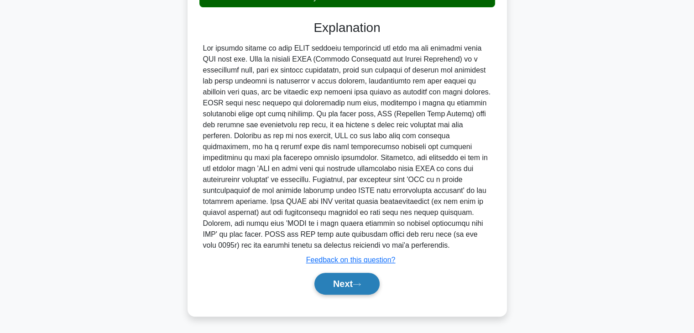
click at [335, 290] on button "Next" at bounding box center [346, 284] width 65 height 22
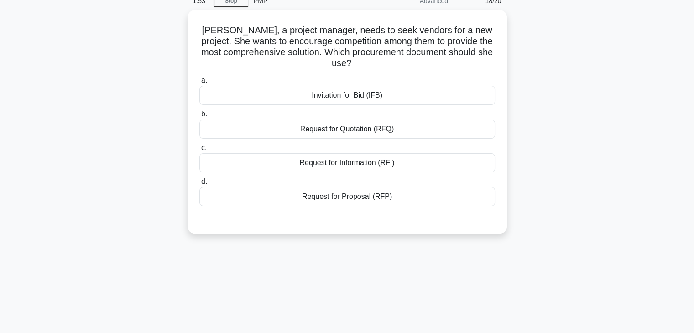
scroll to position [0, 0]
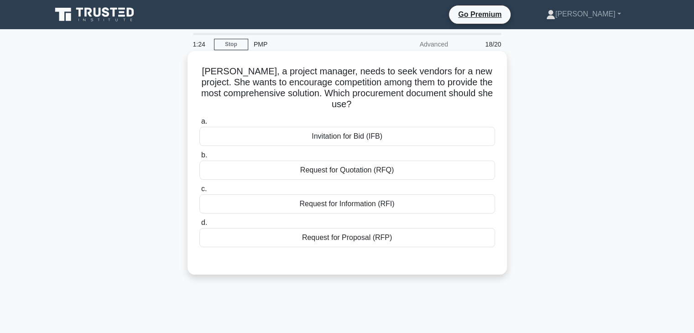
click at [320, 139] on div "Invitation for Bid (IFB)" at bounding box center [346, 136] width 295 height 19
click at [199, 124] on input "a. Invitation for Bid (IFB)" at bounding box center [199, 122] width 0 height 6
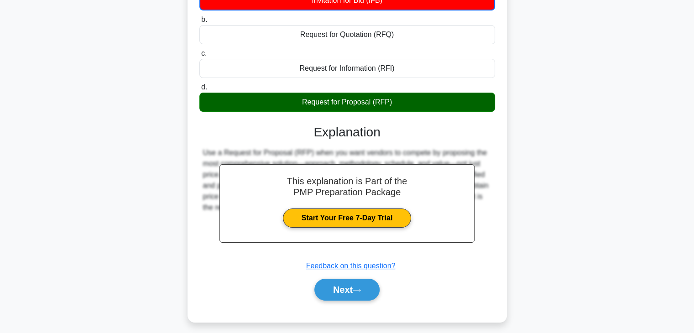
scroll to position [160, 0]
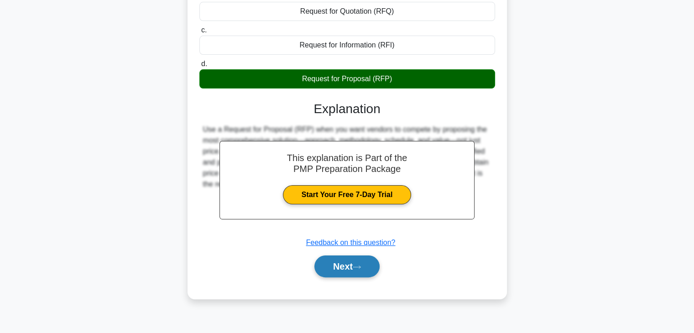
click at [342, 267] on button "Next" at bounding box center [346, 266] width 65 height 22
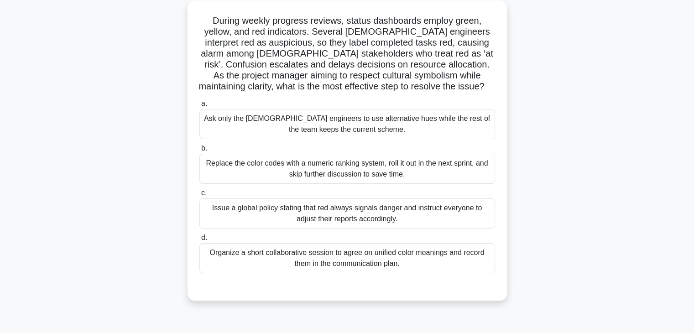
scroll to position [53, 0]
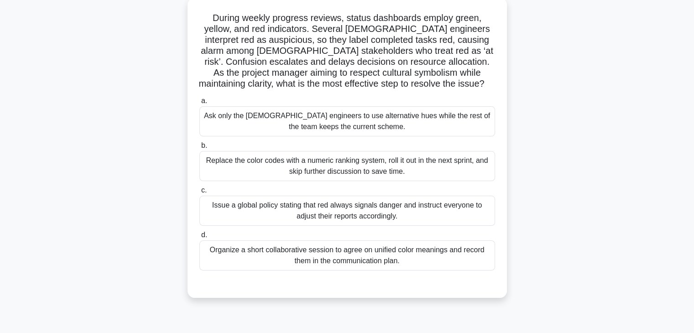
click at [244, 160] on div "Replace the color codes with a numeric ranking system, roll it out in the next …" at bounding box center [346, 166] width 295 height 30
click at [199, 149] on input "b. Replace the color codes with a numeric ranking system, roll it out in the ne…" at bounding box center [199, 146] width 0 height 6
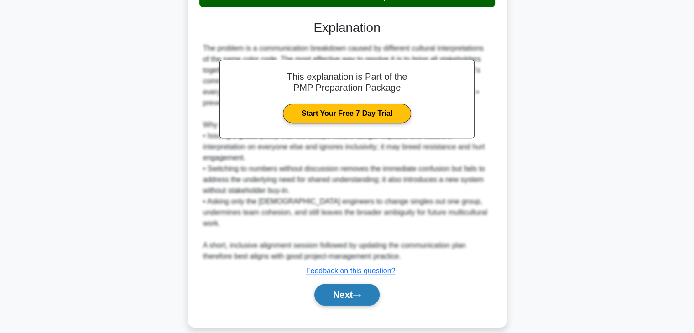
click at [340, 285] on button "Next" at bounding box center [346, 295] width 65 height 22
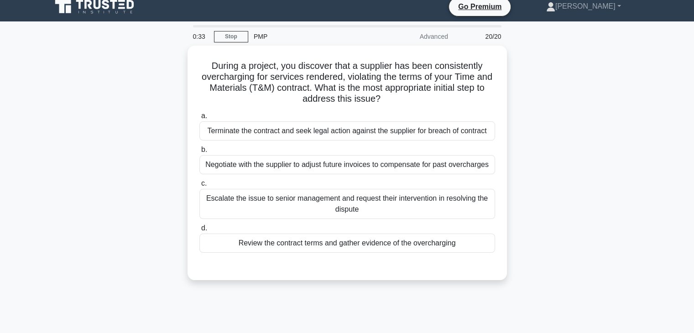
scroll to position [0, 0]
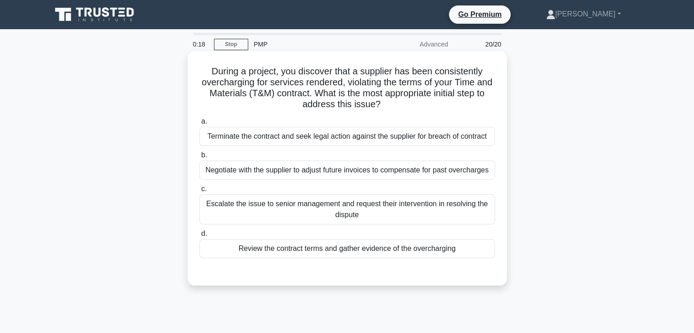
click at [274, 207] on div "Escalate the issue to senior management and request their intervention in resol…" at bounding box center [346, 209] width 295 height 30
click at [199, 192] on input "c. Escalate the issue to senior management and request their intervention in re…" at bounding box center [199, 189] width 0 height 6
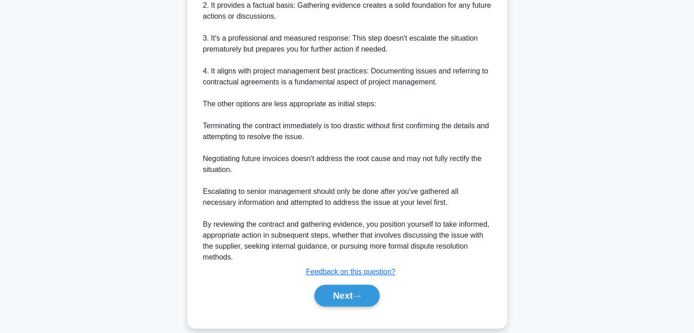
scroll to position [405, 0]
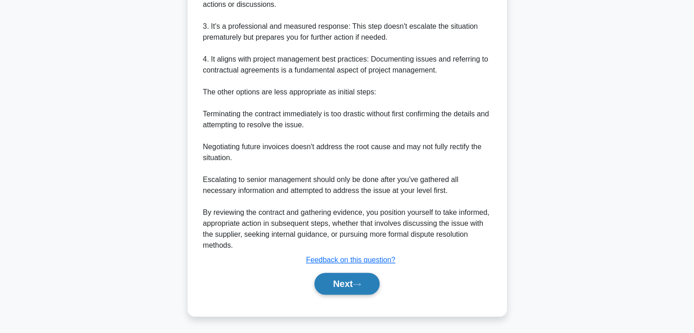
click at [348, 281] on button "Next" at bounding box center [346, 284] width 65 height 22
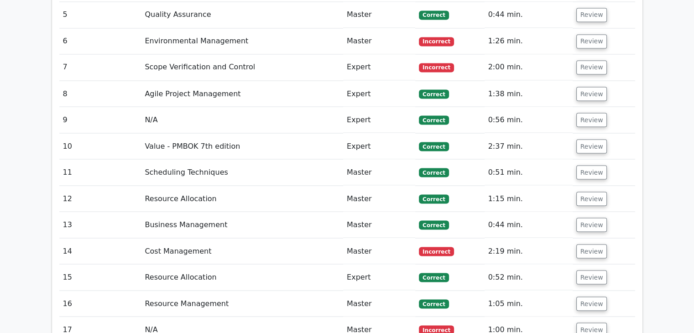
scroll to position [1733, 0]
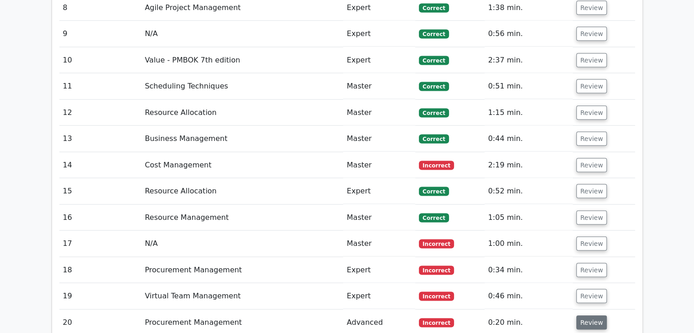
click at [584, 315] on button "Review" at bounding box center [591, 322] width 31 height 14
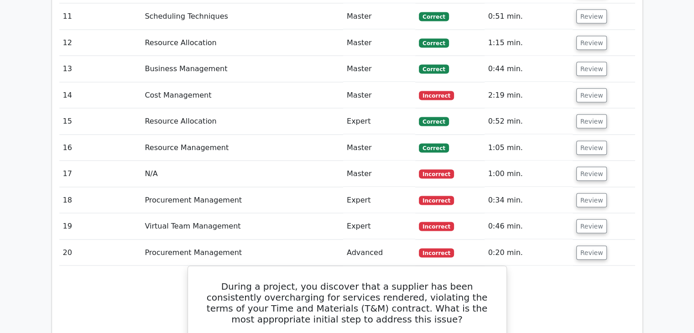
scroll to position [1824, 0]
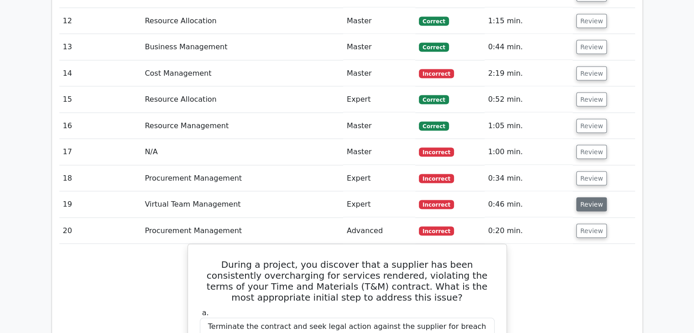
click at [583, 197] on button "Review" at bounding box center [591, 204] width 31 height 14
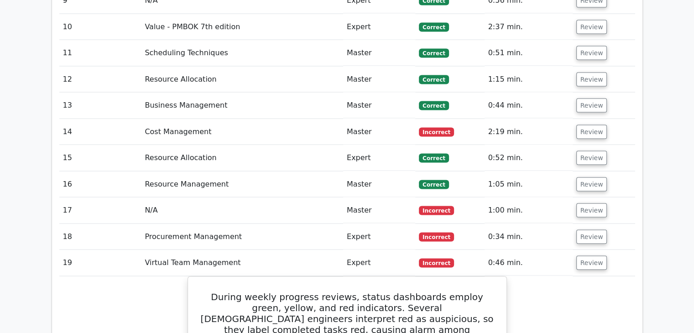
scroll to position [1763, 0]
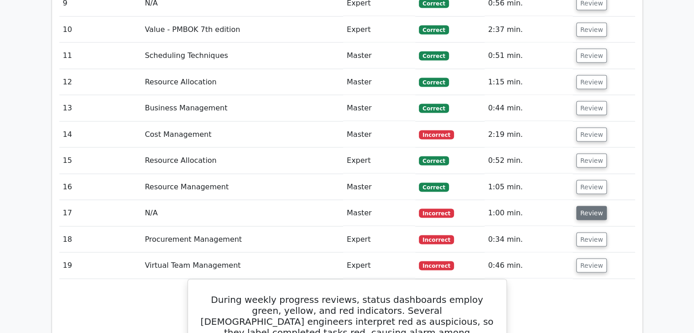
click at [585, 206] on button "Review" at bounding box center [591, 213] width 31 height 14
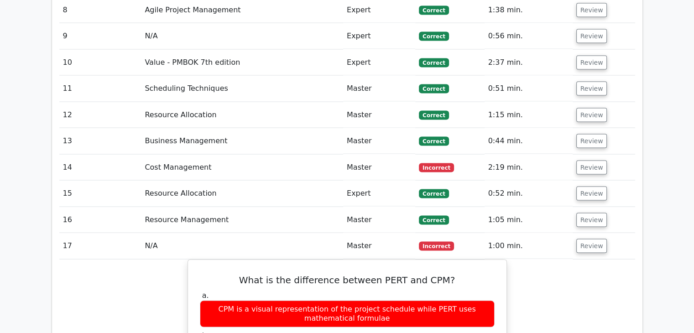
scroll to position [1717, 0]
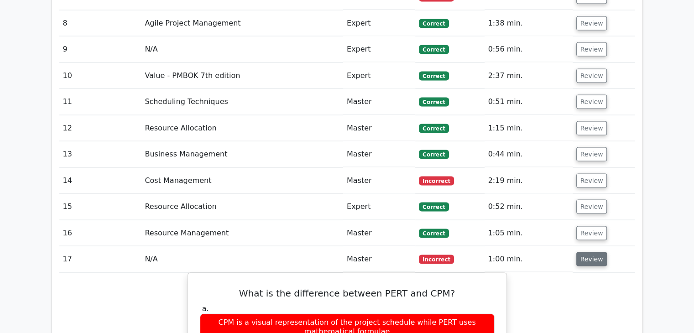
click at [585, 252] on button "Review" at bounding box center [591, 259] width 31 height 14
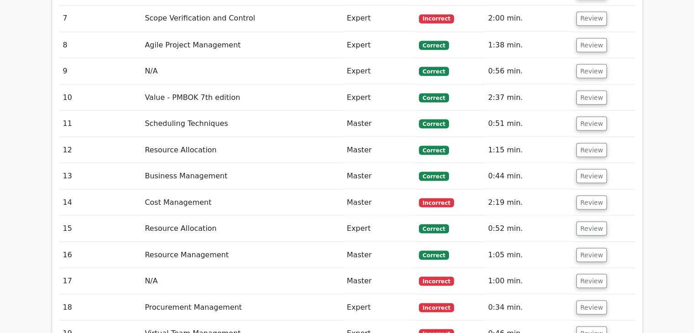
scroll to position [1687, 0]
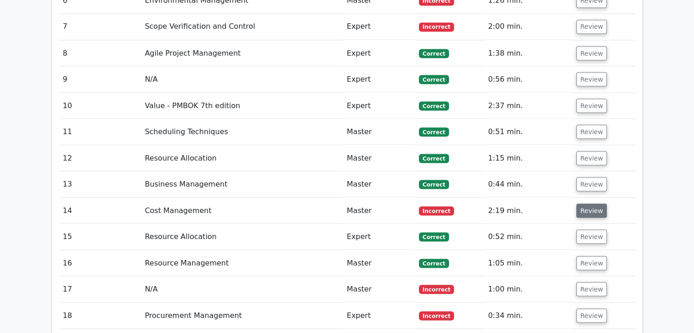
click at [588, 203] on button "Review" at bounding box center [591, 210] width 31 height 14
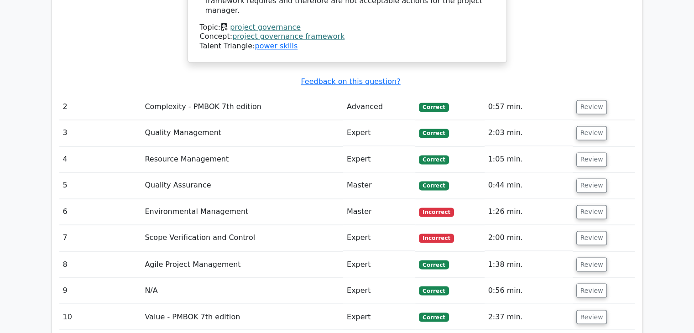
scroll to position [1459, 0]
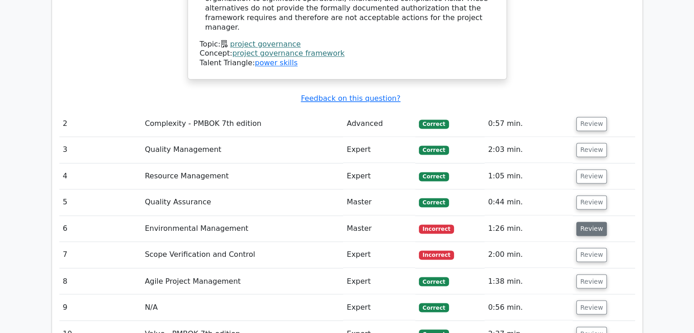
click at [589, 222] on button "Review" at bounding box center [591, 229] width 31 height 14
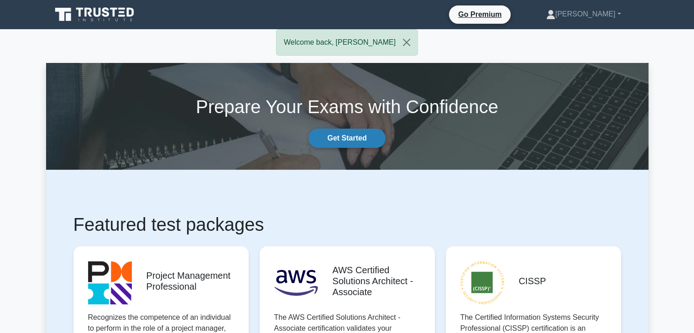
click at [354, 142] on link "Get Started" at bounding box center [346, 138] width 77 height 19
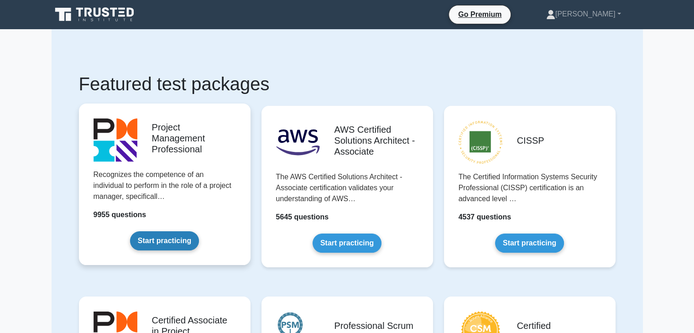
click at [171, 246] on link "Start practicing" at bounding box center [164, 240] width 69 height 19
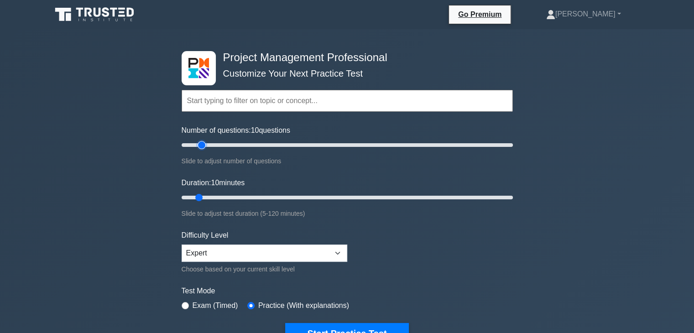
type input "15"
click at [200, 145] on input "Number of questions: 10 questions" at bounding box center [346, 145] width 331 height 11
type input "20"
click at [221, 196] on input "Duration: 20 minutes" at bounding box center [346, 197] width 331 height 11
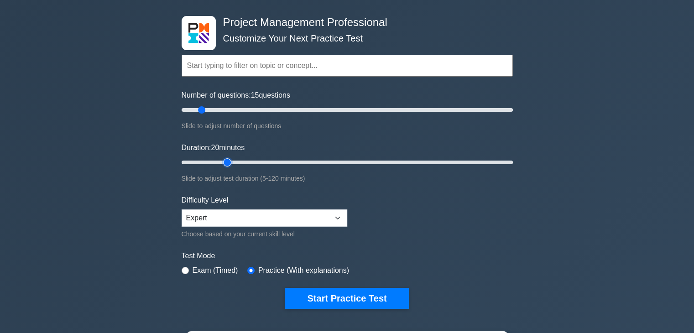
scroll to position [46, 0]
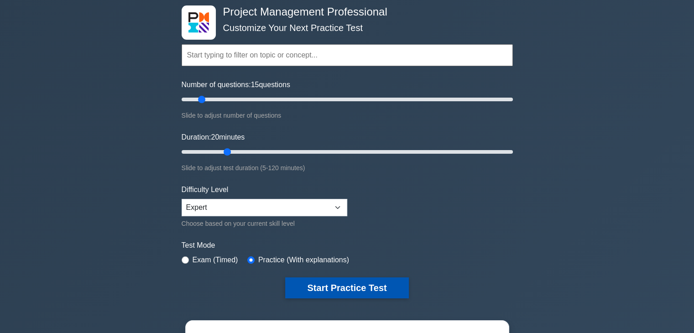
click at [348, 287] on button "Start Practice Test" at bounding box center [346, 287] width 123 height 21
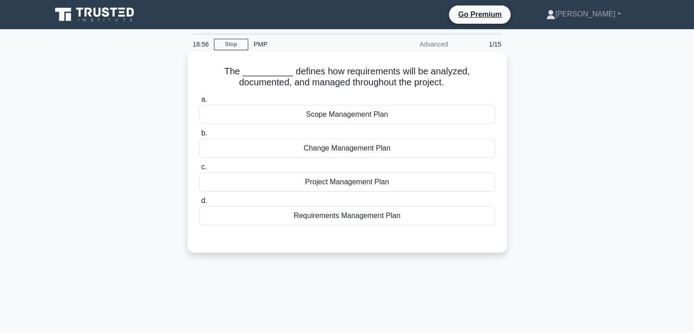
click at [308, 114] on div "Scope Management Plan" at bounding box center [346, 114] width 295 height 19
click at [199, 103] on input "a. Scope Management Plan" at bounding box center [199, 100] width 0 height 6
click at [316, 218] on div "Requirements Management Plan" at bounding box center [346, 215] width 295 height 19
click at [199, 204] on input "d. Requirements Management Plan" at bounding box center [199, 201] width 0 height 6
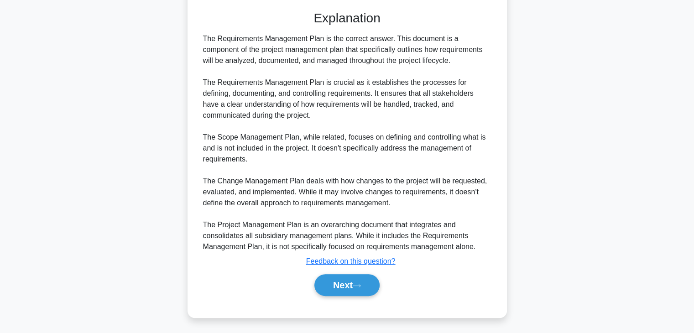
scroll to position [229, 0]
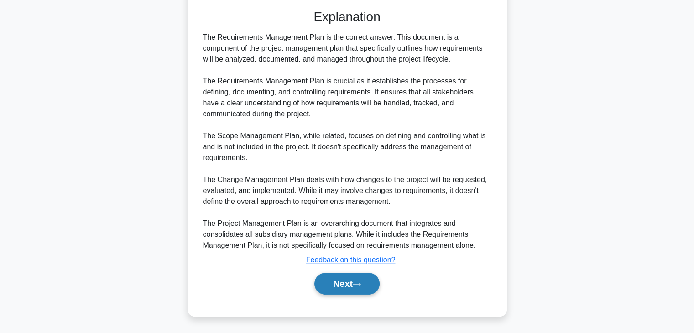
click at [345, 285] on button "Next" at bounding box center [346, 284] width 65 height 22
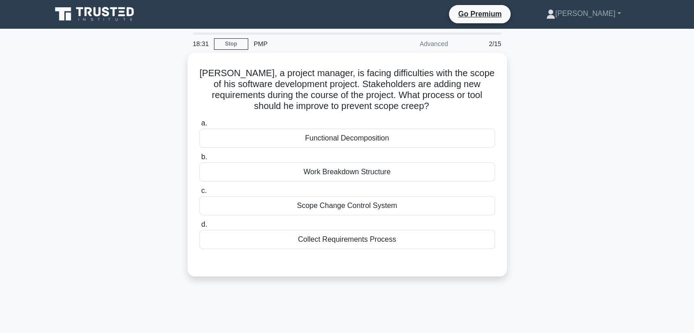
scroll to position [0, 0]
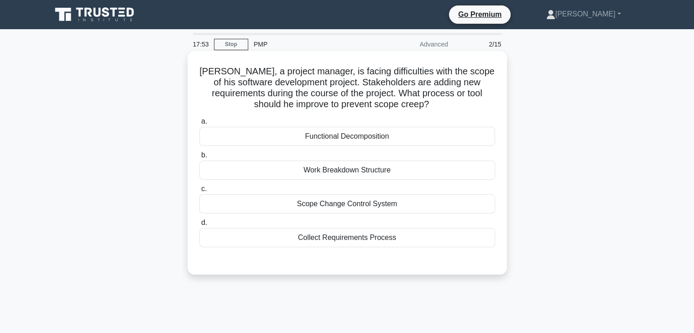
click at [379, 201] on div "Scope Change Control System" at bounding box center [346, 203] width 295 height 19
click at [199, 192] on input "c. Scope Change Control System" at bounding box center [199, 189] width 0 height 6
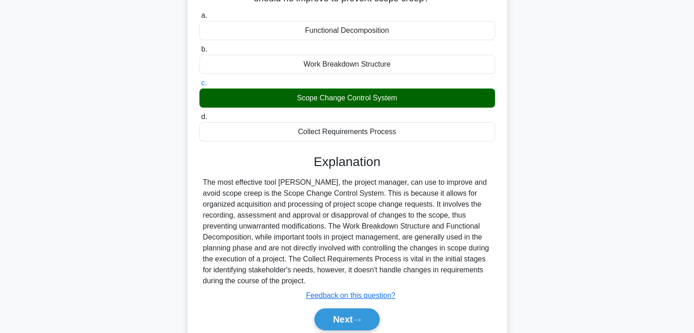
scroll to position [160, 0]
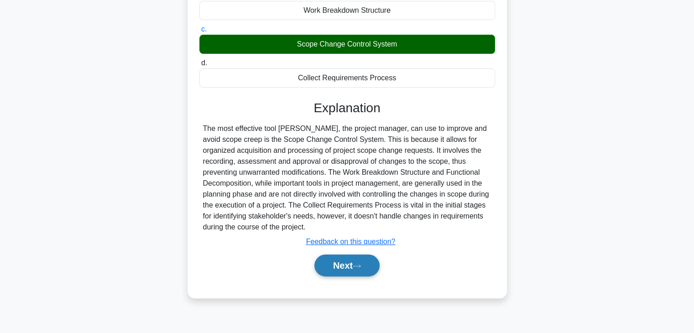
click at [339, 263] on button "Next" at bounding box center [346, 265] width 65 height 22
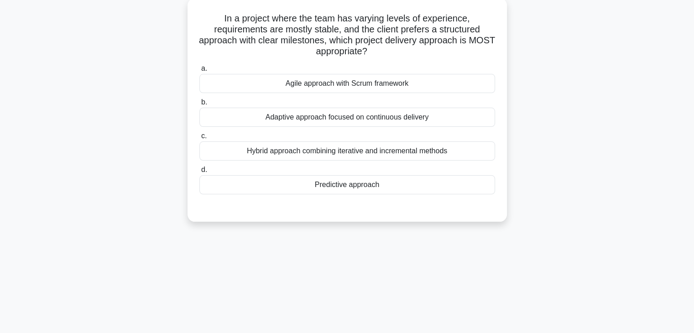
scroll to position [0, 0]
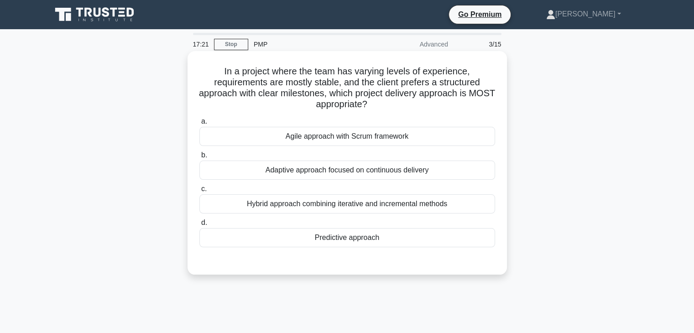
click at [353, 140] on div "Agile approach with Scrum framework" at bounding box center [346, 136] width 295 height 19
click at [199, 124] on input "a. Agile approach with Scrum framework" at bounding box center [199, 122] width 0 height 6
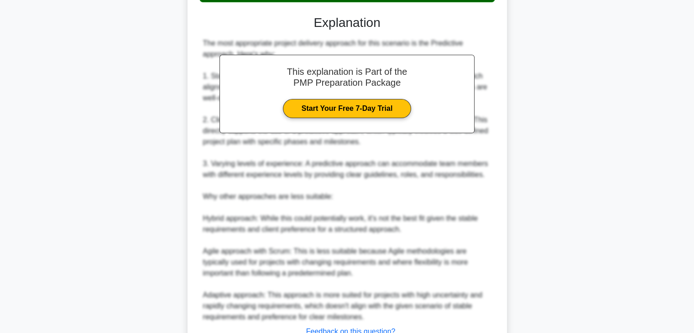
scroll to position [317, 0]
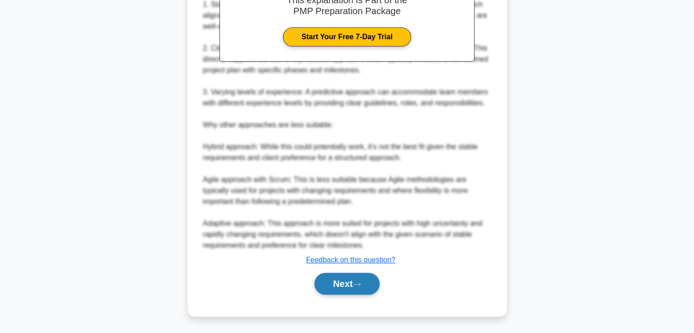
click at [357, 282] on icon at bounding box center [356, 284] width 8 height 5
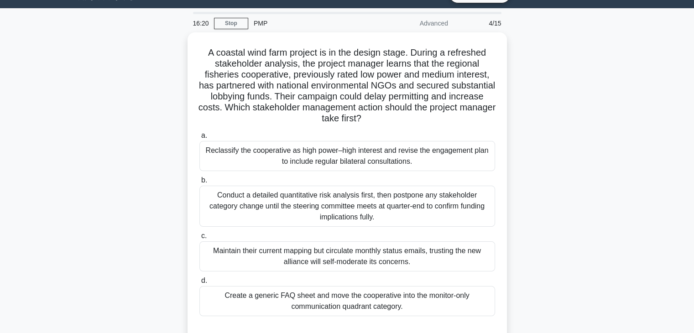
scroll to position [15, 0]
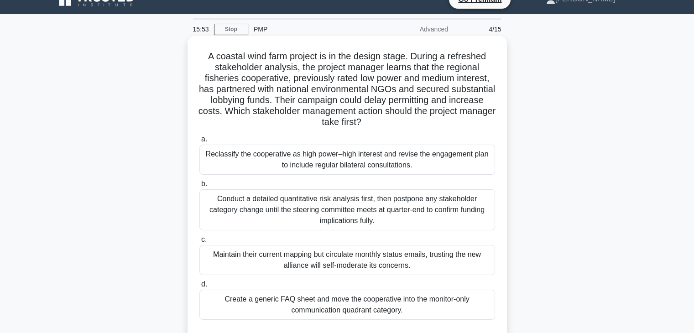
click at [223, 200] on div "Conduct a detailed quantitative risk analysis first, then postpone any stakehol…" at bounding box center [346, 209] width 295 height 41
click at [199, 187] on input "b. Conduct a detailed quantitative risk analysis first, then postpone any stake…" at bounding box center [199, 184] width 0 height 6
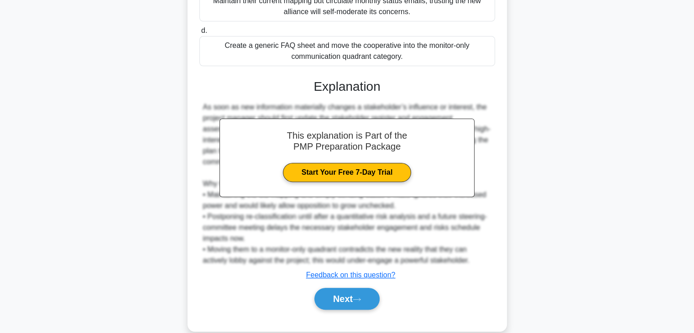
scroll to position [285, 0]
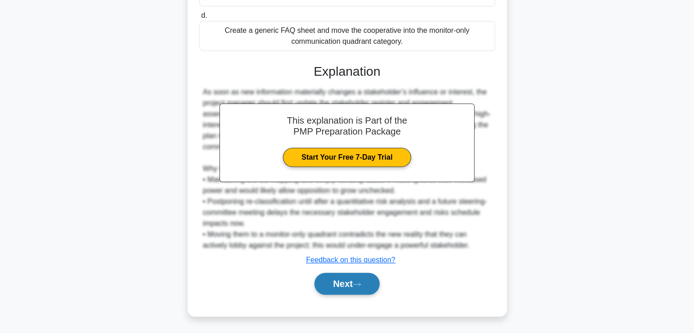
click at [338, 278] on button "Next" at bounding box center [346, 284] width 65 height 22
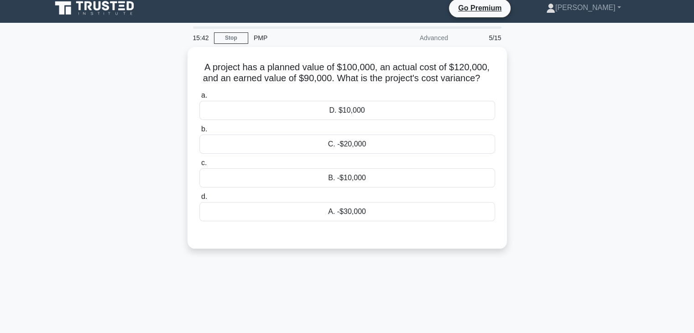
scroll to position [0, 0]
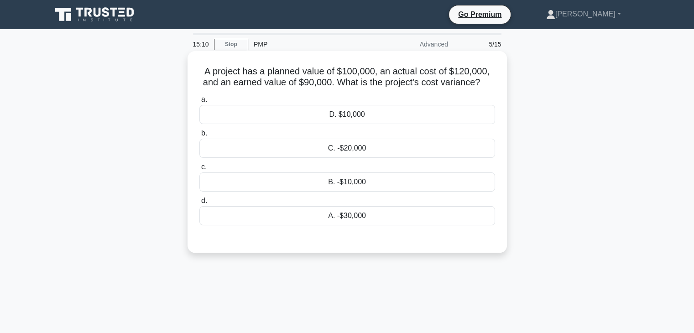
click at [331, 214] on div "A. -$30,000" at bounding box center [346, 215] width 295 height 19
click at [199, 204] on input "d. A. -$30,000" at bounding box center [199, 201] width 0 height 6
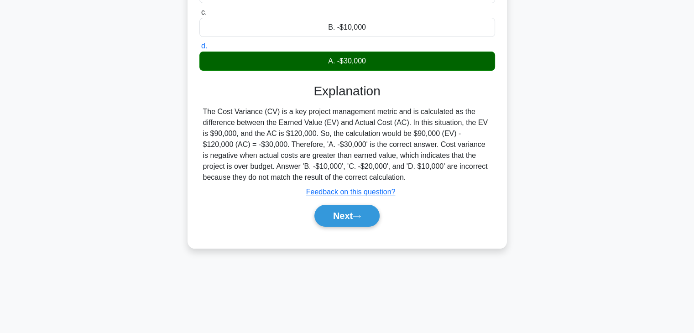
scroll to position [160, 0]
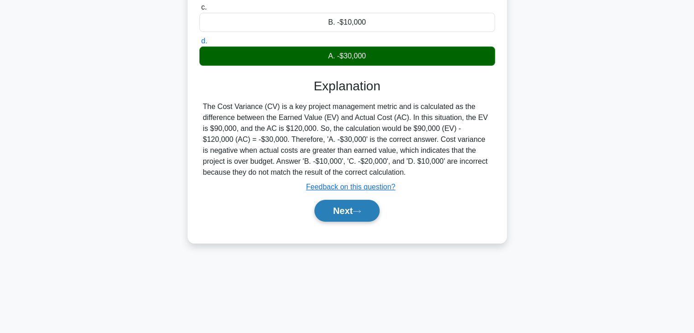
click at [337, 212] on button "Next" at bounding box center [346, 211] width 65 height 22
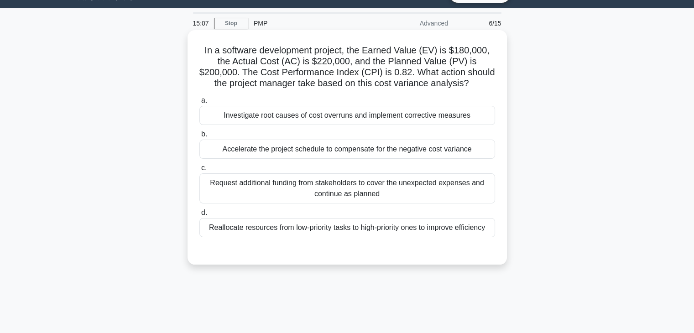
scroll to position [0, 0]
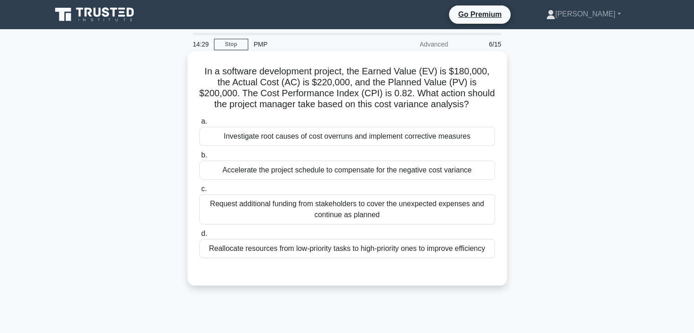
click at [317, 135] on div "Investigate root causes of cost overruns and implement corrective measures" at bounding box center [346, 136] width 295 height 19
click at [199, 124] on input "a. Investigate root causes of cost overruns and implement corrective measures" at bounding box center [199, 122] width 0 height 6
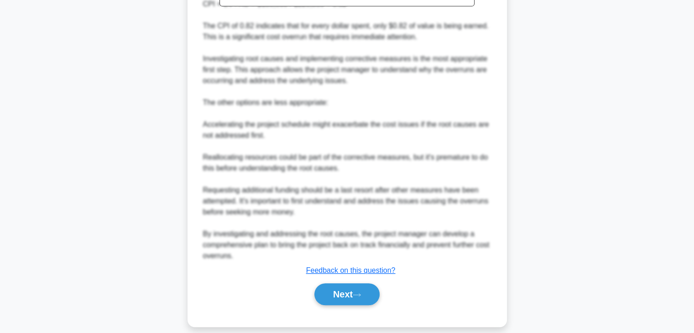
scroll to position [393, 0]
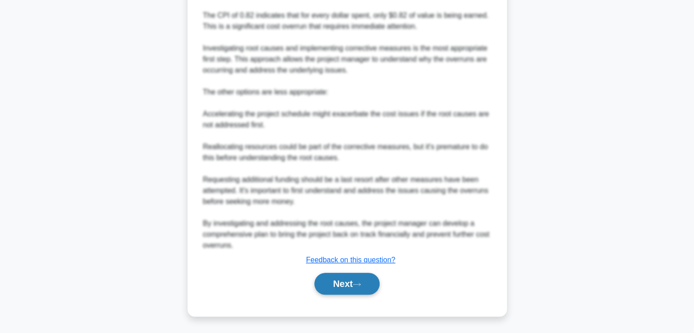
click at [336, 280] on button "Next" at bounding box center [346, 284] width 65 height 22
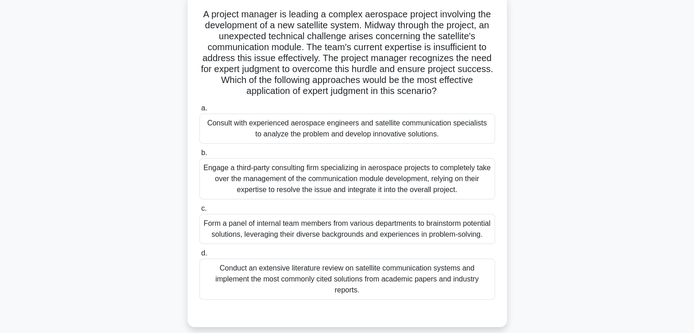
scroll to position [61, 0]
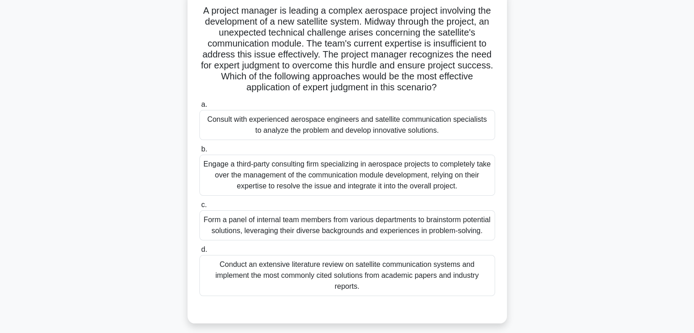
click at [347, 127] on div "Consult with experienced aerospace engineers and satellite communication specia…" at bounding box center [346, 125] width 295 height 30
click at [199, 108] on input "a. Consult with experienced aerospace engineers and satellite communication spe…" at bounding box center [199, 105] width 0 height 6
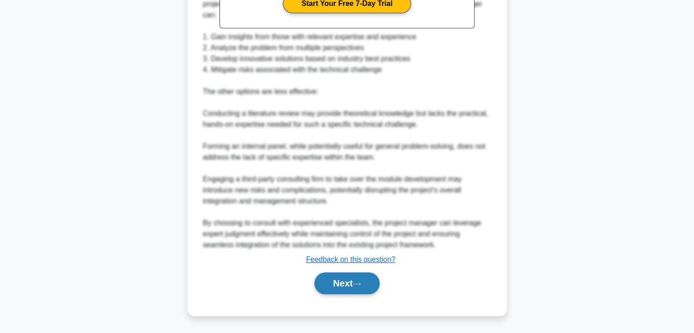
click at [336, 280] on button "Next" at bounding box center [346, 283] width 65 height 22
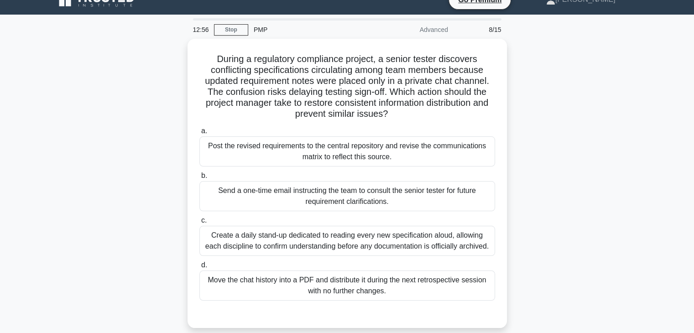
scroll to position [15, 0]
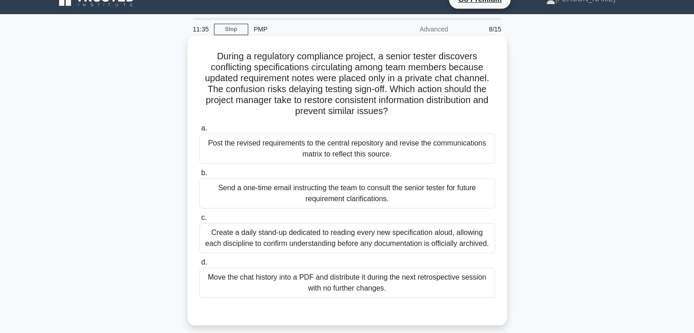
click at [263, 243] on div "Create a daily stand-up dedicated to reading every new specification aloud, all…" at bounding box center [346, 238] width 295 height 30
click at [199, 221] on input "c. Create a daily stand-up dedicated to reading every new specification aloud, …" at bounding box center [199, 218] width 0 height 6
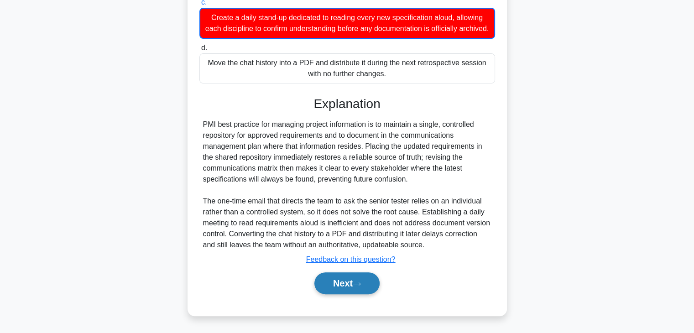
click at [327, 283] on button "Next" at bounding box center [346, 283] width 65 height 22
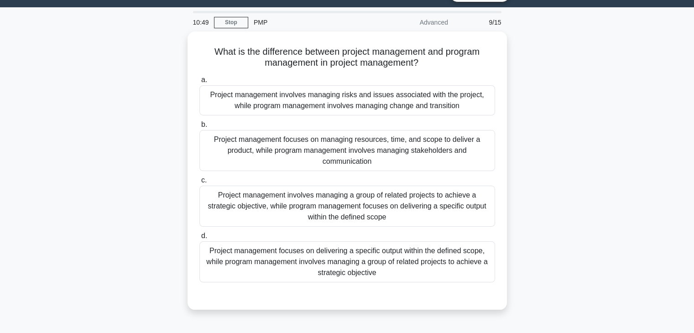
scroll to position [30, 0]
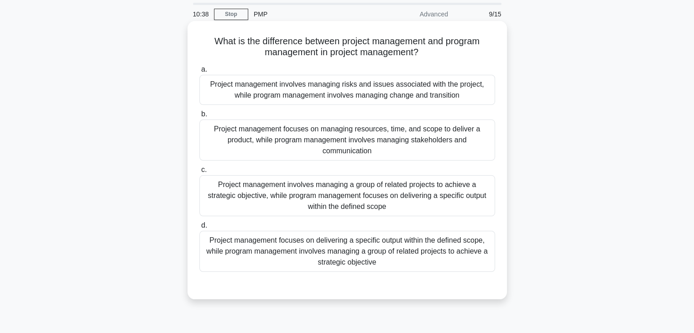
click at [228, 190] on div "Project management involves managing a group of related projects to achieve a s…" at bounding box center [346, 195] width 295 height 41
click at [199, 173] on input "c. Project management involves managing a group of related projects to achieve …" at bounding box center [199, 170] width 0 height 6
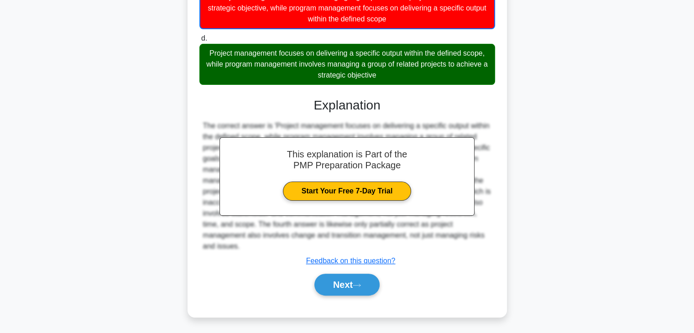
scroll to position [219, 0]
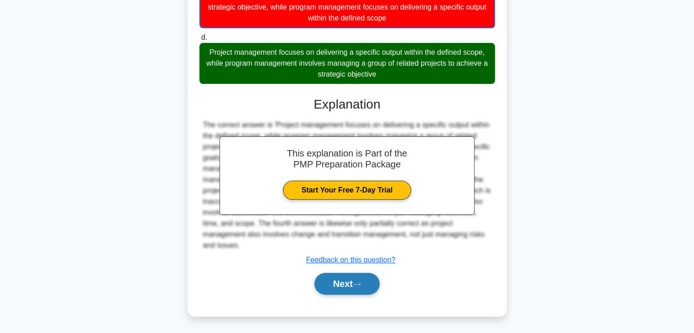
click at [326, 279] on button "Next" at bounding box center [346, 284] width 65 height 22
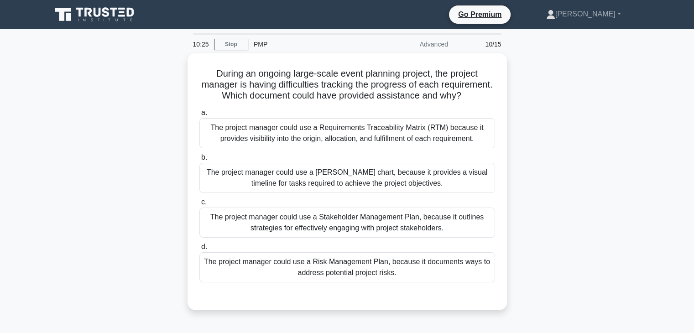
scroll to position [0, 0]
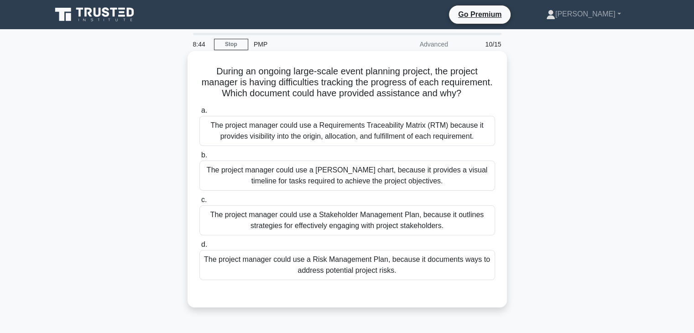
click at [260, 146] on div "The project manager could use a Requirements Traceability Matrix (RTM) because …" at bounding box center [346, 131] width 295 height 30
click at [199, 114] on input "a. The project manager could use a Requirements Traceability Matrix (RTM) becau…" at bounding box center [199, 111] width 0 height 6
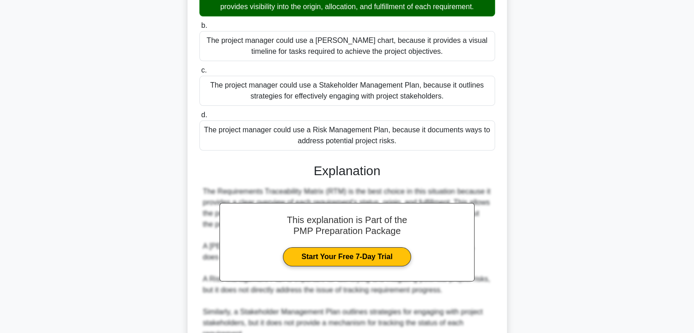
scroll to position [229, 0]
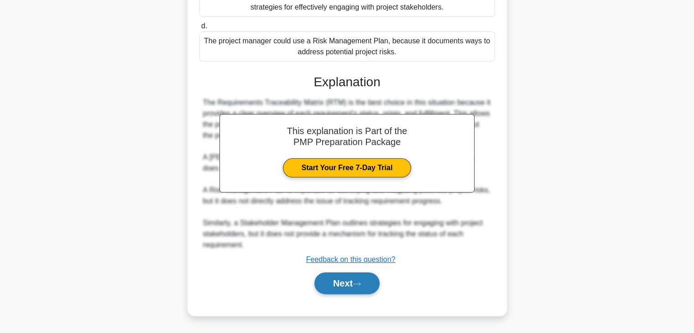
click at [361, 281] on button "Next" at bounding box center [346, 283] width 65 height 22
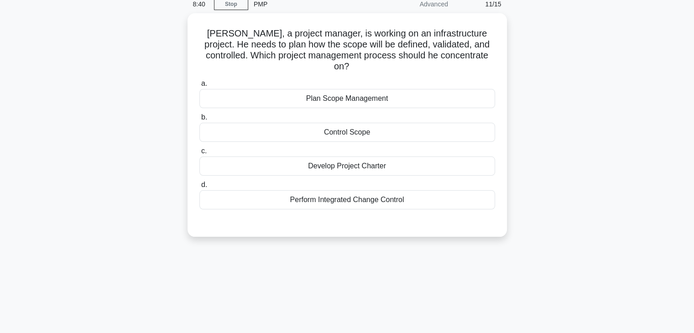
scroll to position [0, 0]
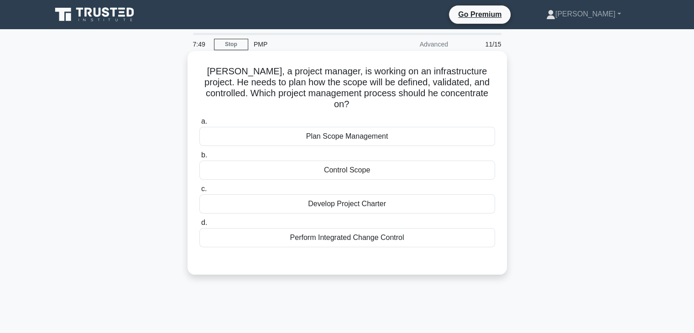
click at [340, 129] on div "Plan Scope Management" at bounding box center [346, 136] width 295 height 19
click at [199, 124] on input "a. Plan Scope Management" at bounding box center [199, 122] width 0 height 6
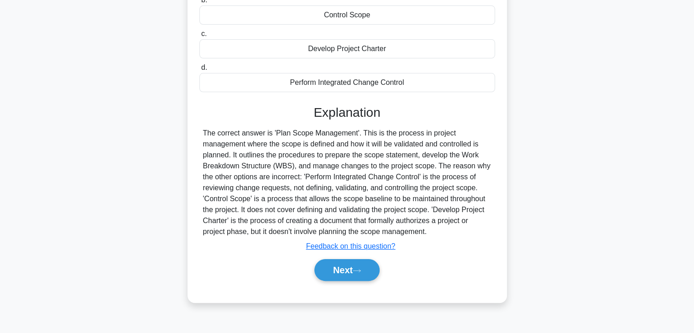
scroll to position [160, 0]
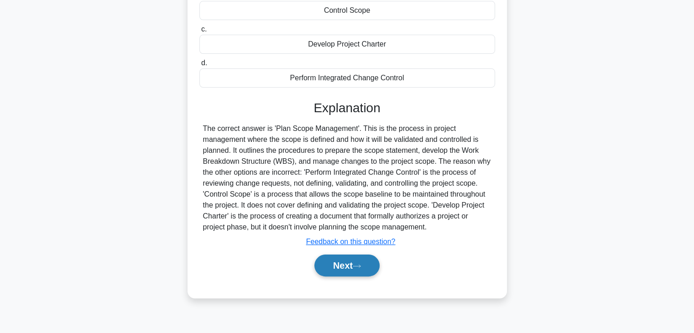
click at [361, 254] on button "Next" at bounding box center [346, 265] width 65 height 22
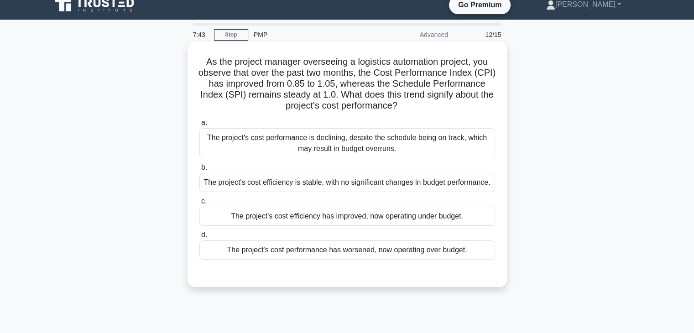
scroll to position [0, 0]
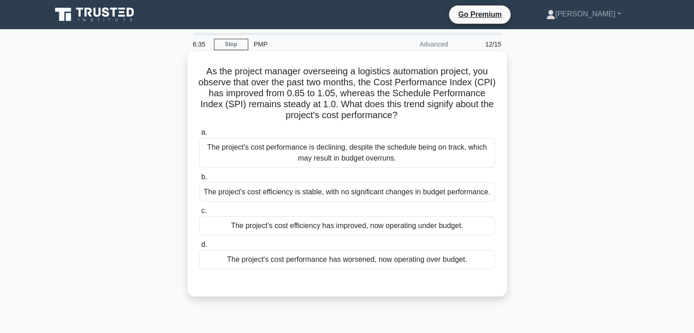
click at [425, 194] on div "The project's cost efficiency is stable, with no significant changes in budget …" at bounding box center [346, 191] width 295 height 19
click at [199, 180] on input "b. The project's cost efficiency is stable, with no significant changes in budg…" at bounding box center [199, 177] width 0 height 6
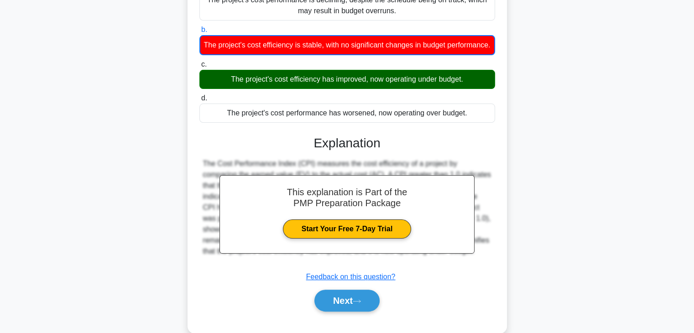
scroll to position [175, 0]
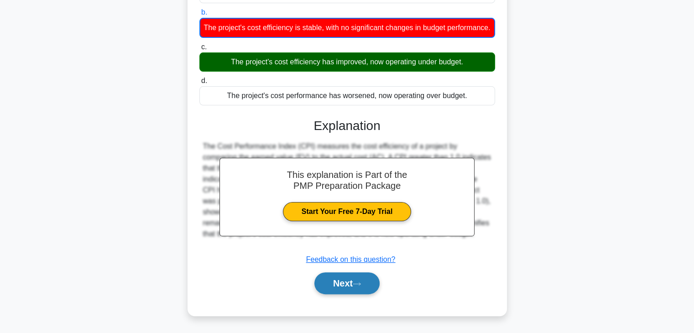
click at [359, 285] on icon at bounding box center [356, 283] width 8 height 5
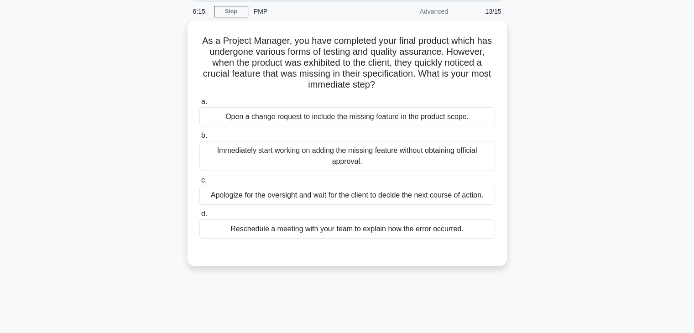
scroll to position [0, 0]
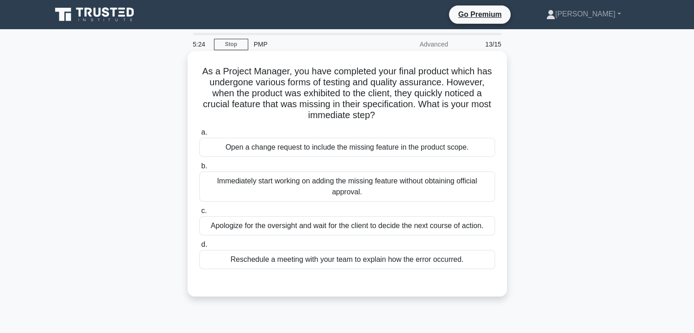
click at [262, 264] on div "Reschedule a meeting with your team to explain how the error occurred." at bounding box center [346, 259] width 295 height 19
click at [199, 248] on input "d. Reschedule a meeting with your team to explain how the error occurred." at bounding box center [199, 245] width 0 height 6
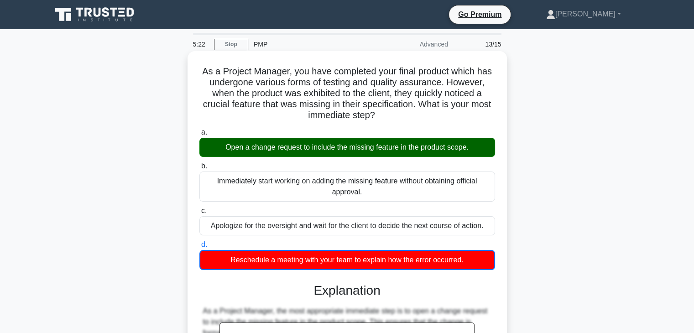
click at [320, 145] on div "Open a change request to include the missing feature in the product scope." at bounding box center [346, 147] width 295 height 19
click at [199, 135] on input "a. Open a change request to include the missing feature in the product scope." at bounding box center [199, 133] width 0 height 6
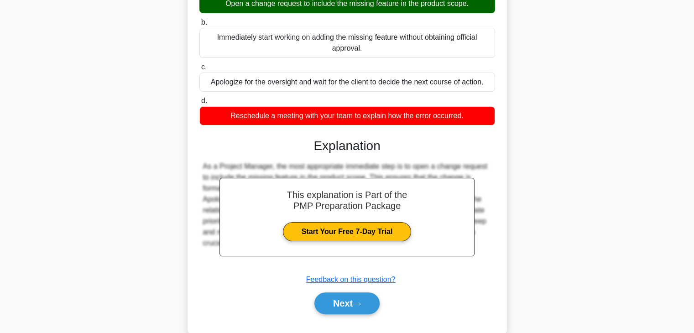
scroll to position [163, 0]
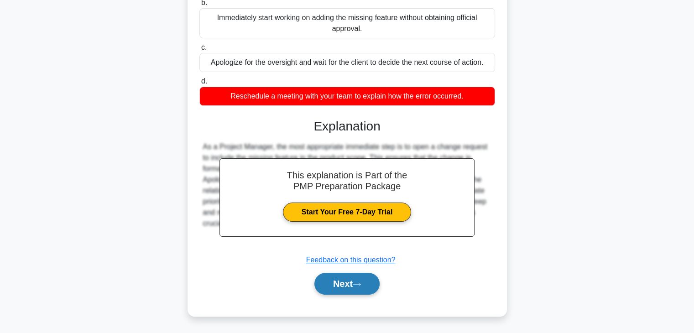
click at [338, 280] on button "Next" at bounding box center [346, 284] width 65 height 22
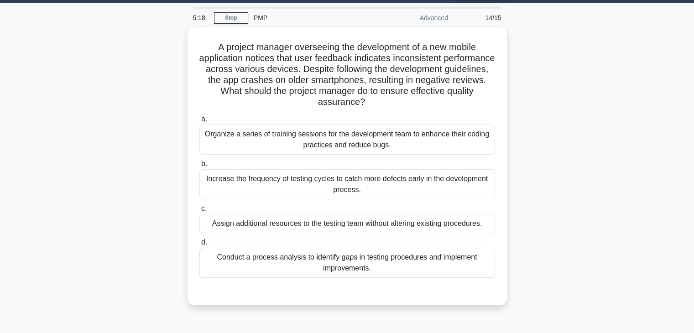
scroll to position [23, 0]
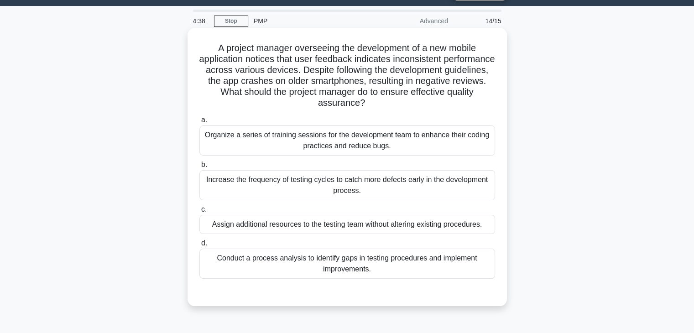
click at [288, 263] on div "Conduct a process analysis to identify gaps in testing procedures and implement…" at bounding box center [346, 264] width 295 height 30
click at [199, 246] on input "d. Conduct a process analysis to identify gaps in testing procedures and implem…" at bounding box center [199, 243] width 0 height 6
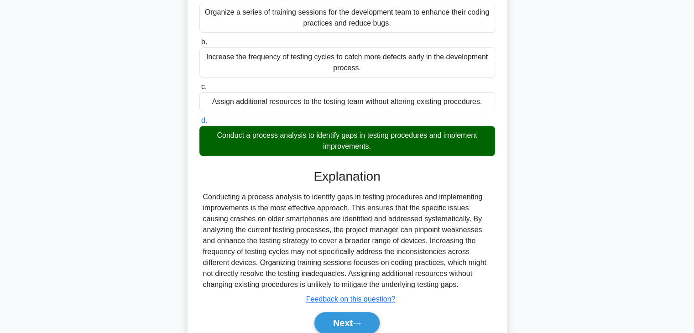
scroll to position [185, 0]
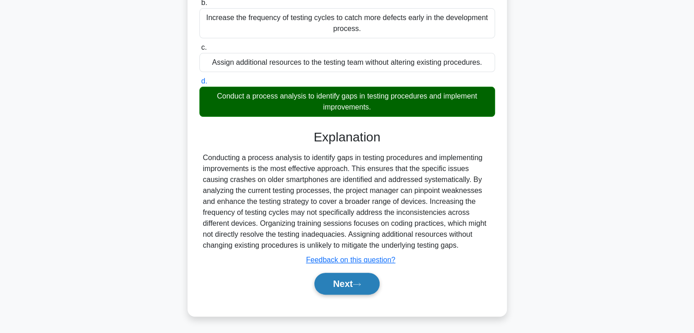
click at [324, 285] on button "Next" at bounding box center [346, 284] width 65 height 22
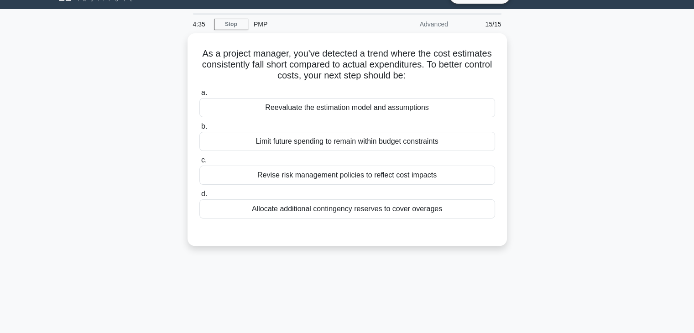
scroll to position [0, 0]
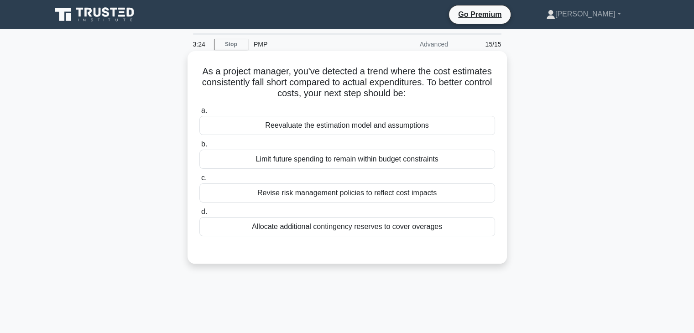
click at [320, 128] on div "Reevaluate the estimation model and assumptions" at bounding box center [346, 125] width 295 height 19
click at [199, 114] on input "a. Reevaluate the estimation model and assumptions" at bounding box center [199, 111] width 0 height 6
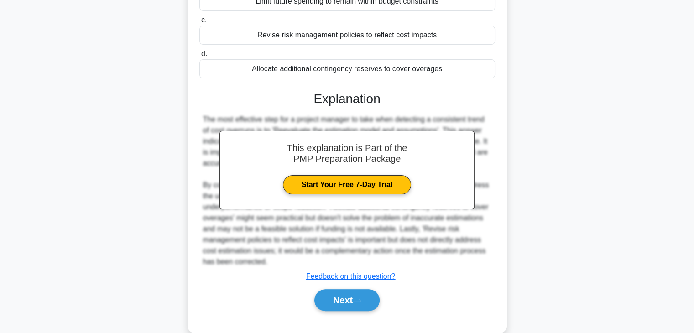
scroll to position [174, 0]
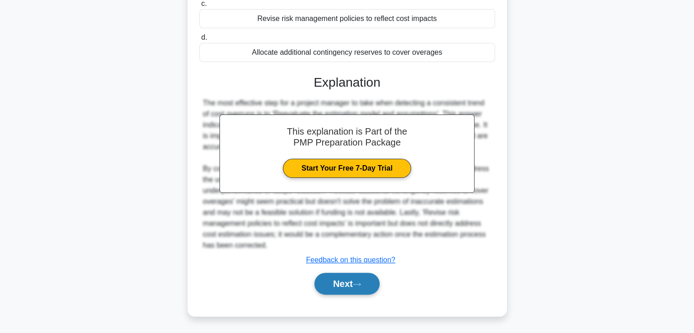
click at [359, 284] on icon at bounding box center [356, 284] width 8 height 5
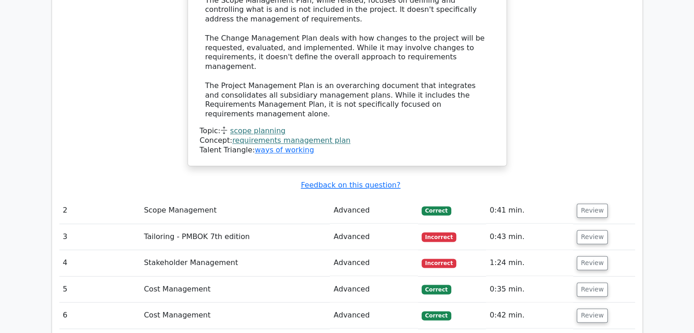
scroll to position [1201, 0]
